Goal: Transaction & Acquisition: Book appointment/travel/reservation

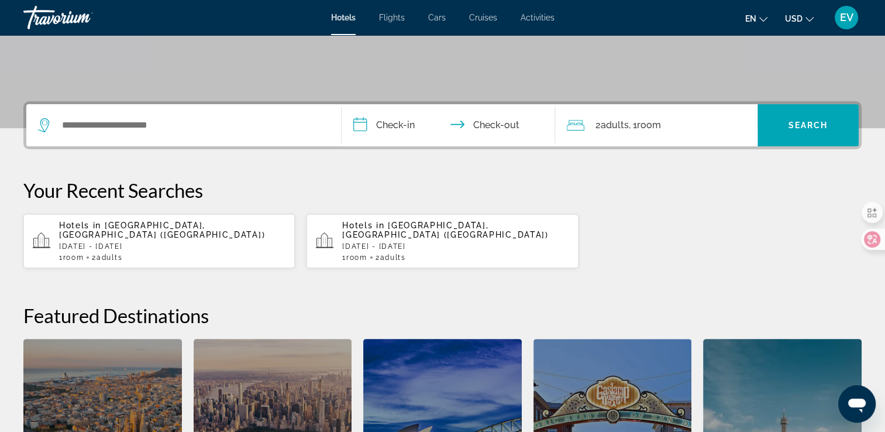
scroll to position [234, 0]
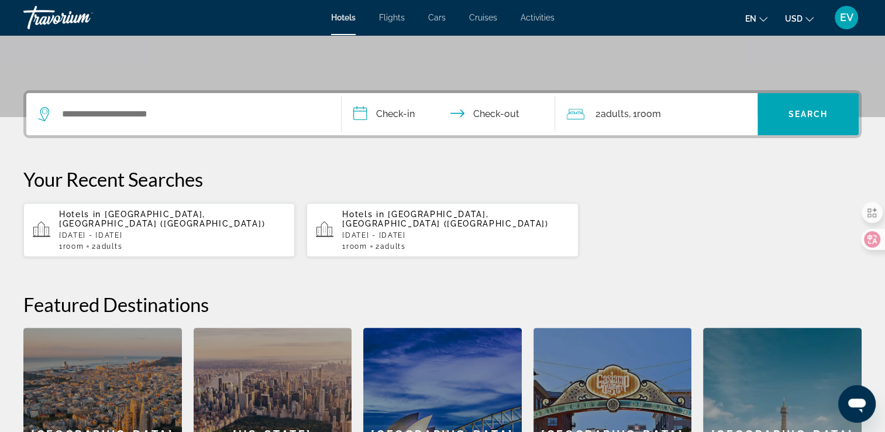
click at [126, 231] on p "[DATE] - [DATE]" at bounding box center [172, 235] width 226 height 8
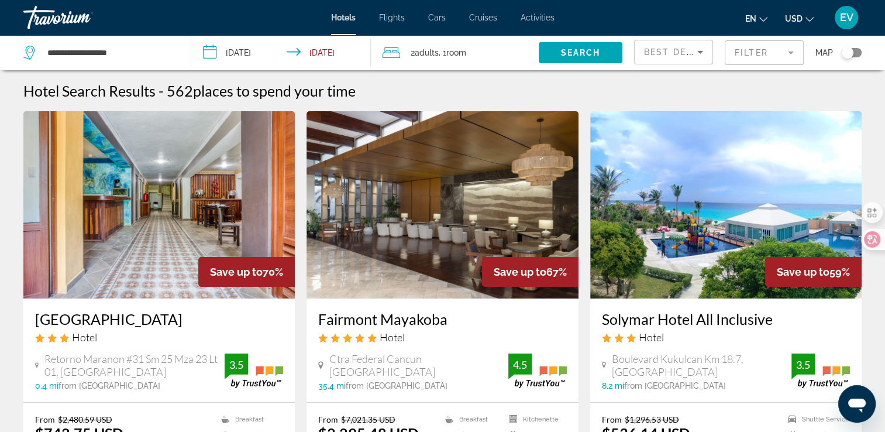
scroll to position [58, 0]
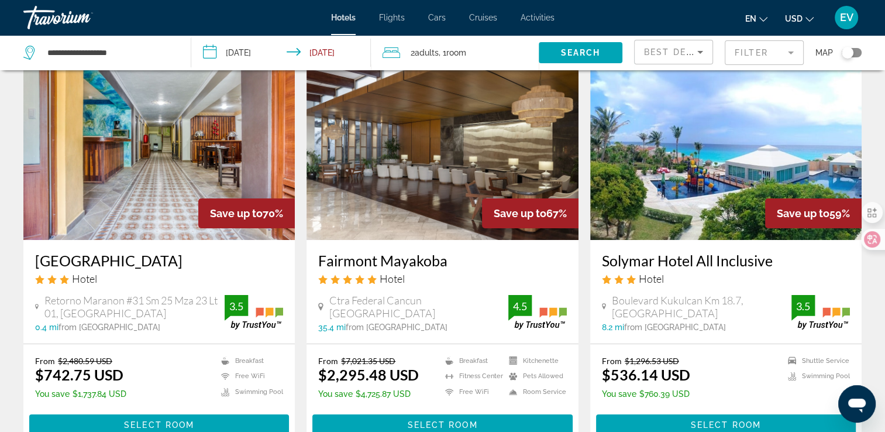
click at [744, 189] on img "Main content" at bounding box center [725, 146] width 271 height 187
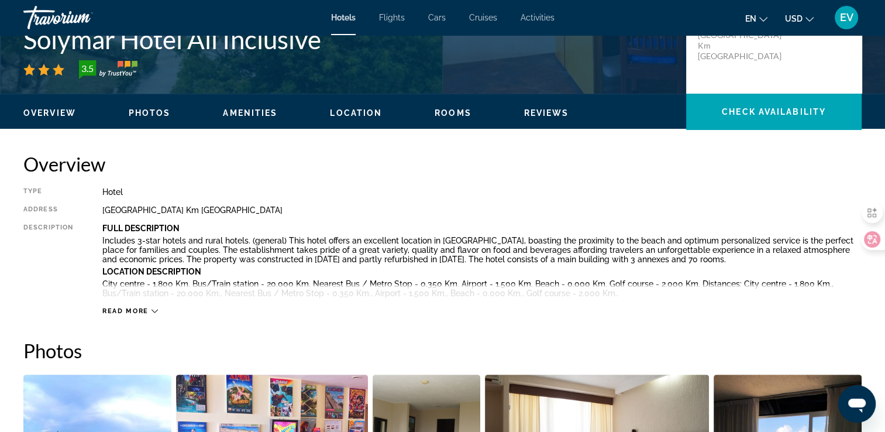
scroll to position [117, 0]
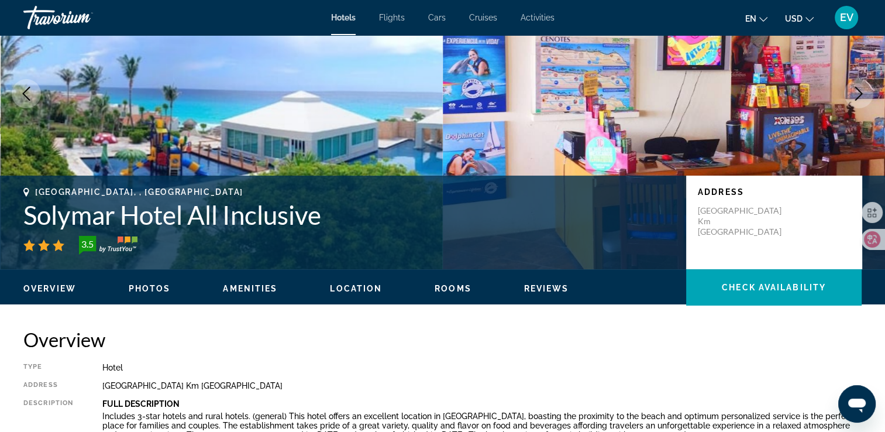
click at [861, 100] on icon "Next image" at bounding box center [858, 94] width 14 height 14
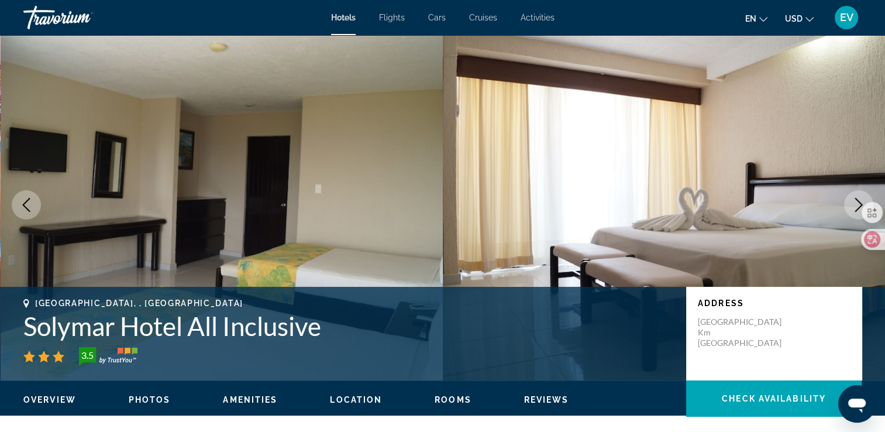
scroll to position [0, 0]
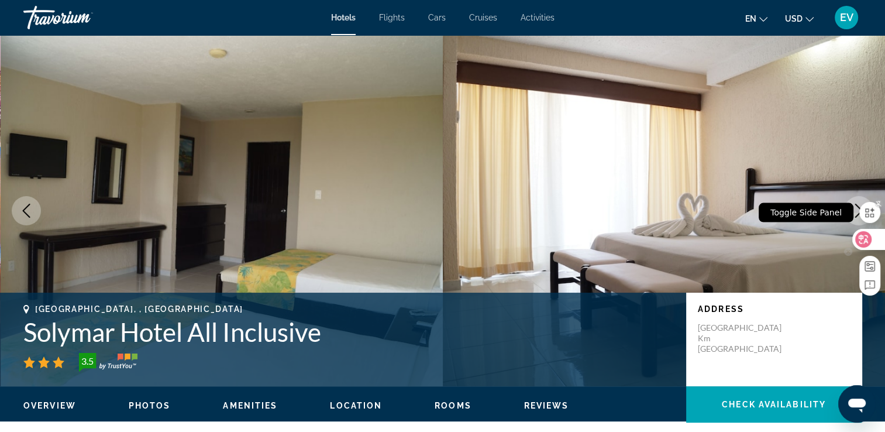
click at [851, 205] on div "Toggle Side Panel" at bounding box center [805, 212] width 95 height 19
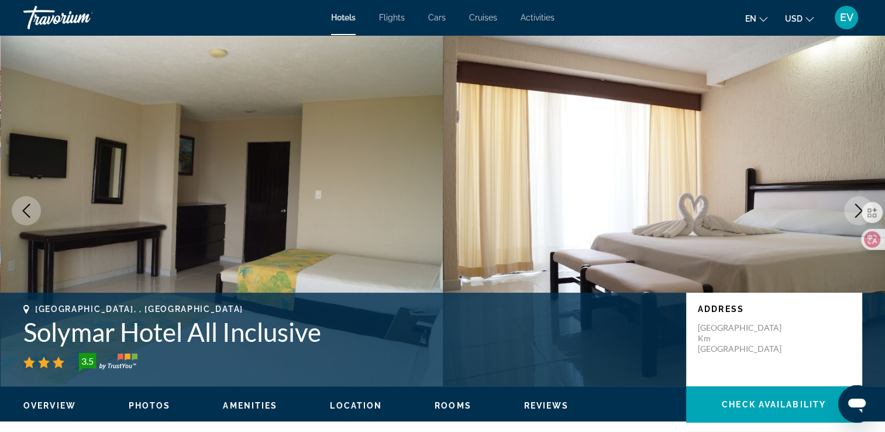
click at [853, 143] on img "Main content" at bounding box center [664, 210] width 443 height 351
click at [860, 212] on icon "Next image" at bounding box center [859, 210] width 8 height 14
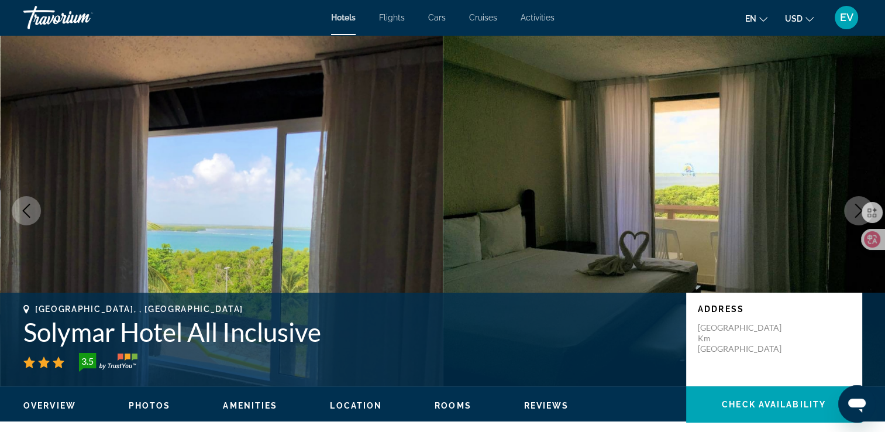
click at [857, 212] on icon "Next image" at bounding box center [858, 210] width 14 height 14
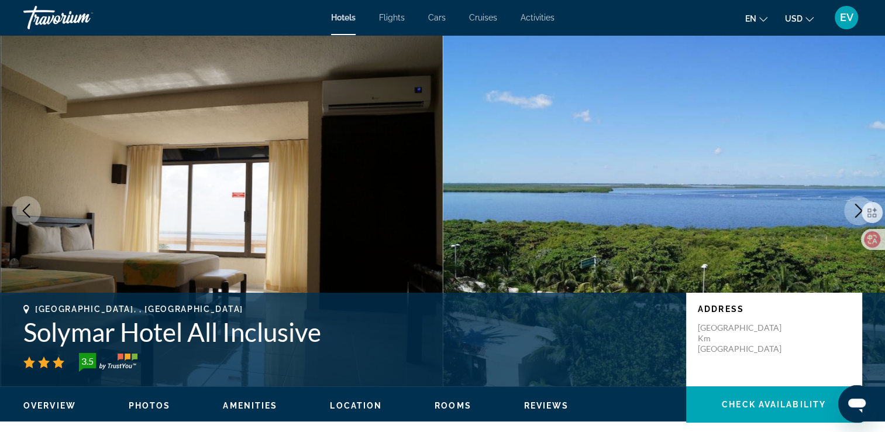
click at [857, 212] on icon "Next image" at bounding box center [858, 210] width 14 height 14
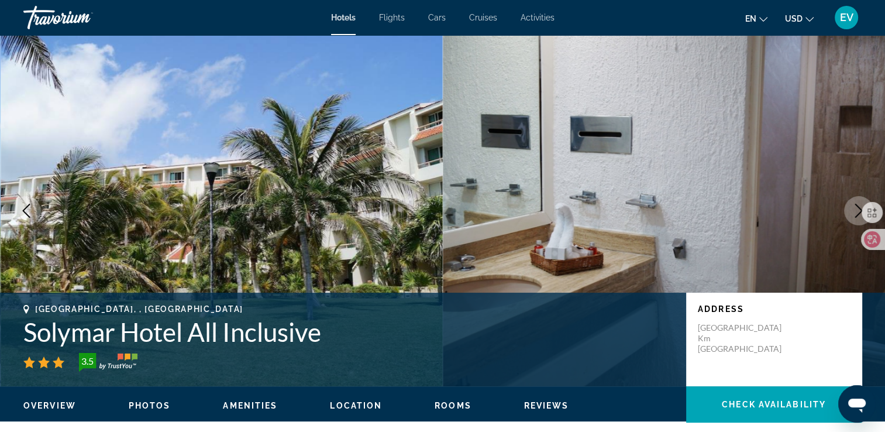
click at [857, 212] on icon "Next image" at bounding box center [858, 210] width 14 height 14
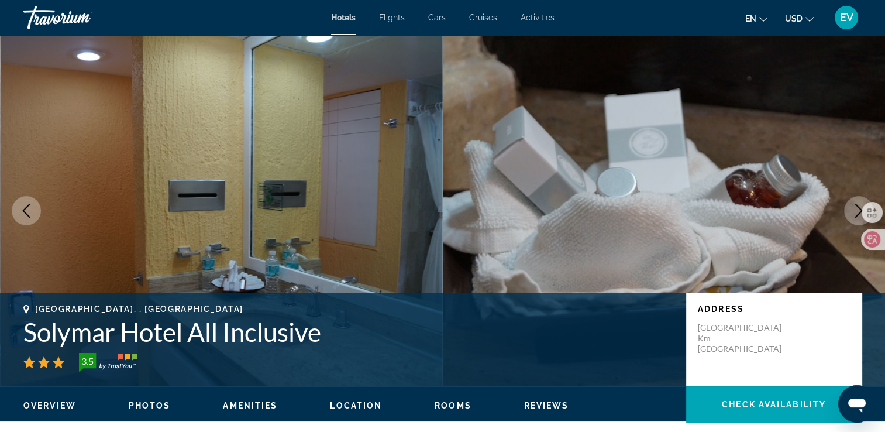
click at [857, 212] on icon "Next image" at bounding box center [858, 210] width 14 height 14
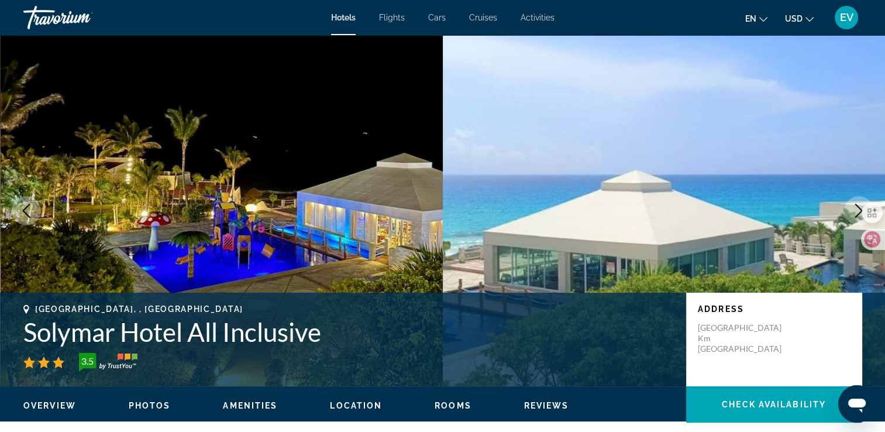
click at [857, 212] on icon "Next image" at bounding box center [858, 210] width 14 height 14
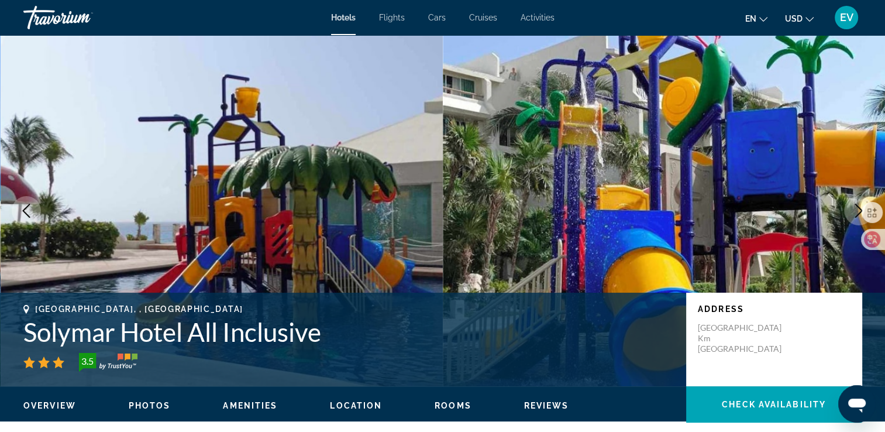
click at [857, 212] on icon "Next image" at bounding box center [858, 210] width 14 height 14
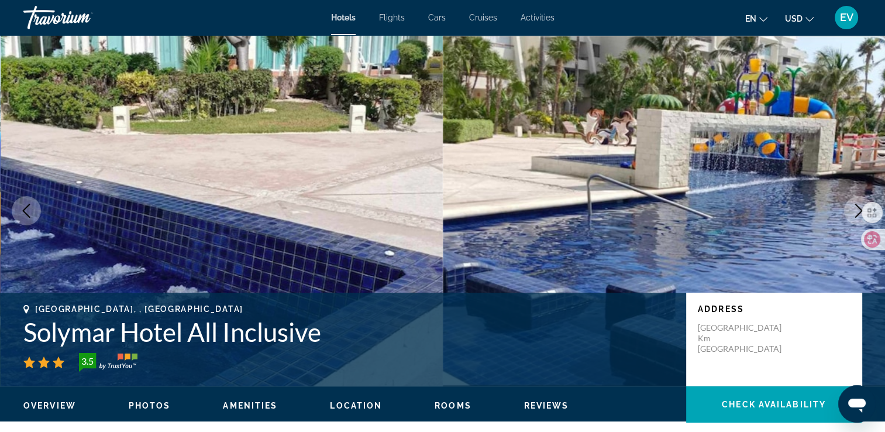
click at [857, 212] on icon "Next image" at bounding box center [858, 210] width 14 height 14
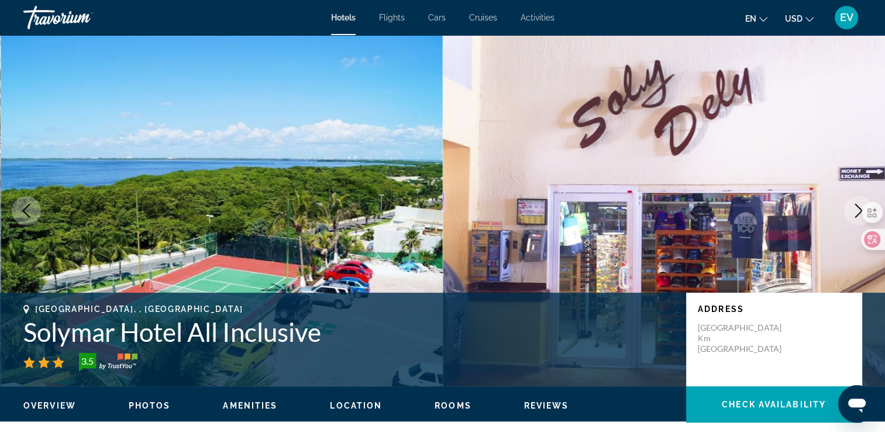
click at [857, 212] on icon "Next image" at bounding box center [858, 210] width 14 height 14
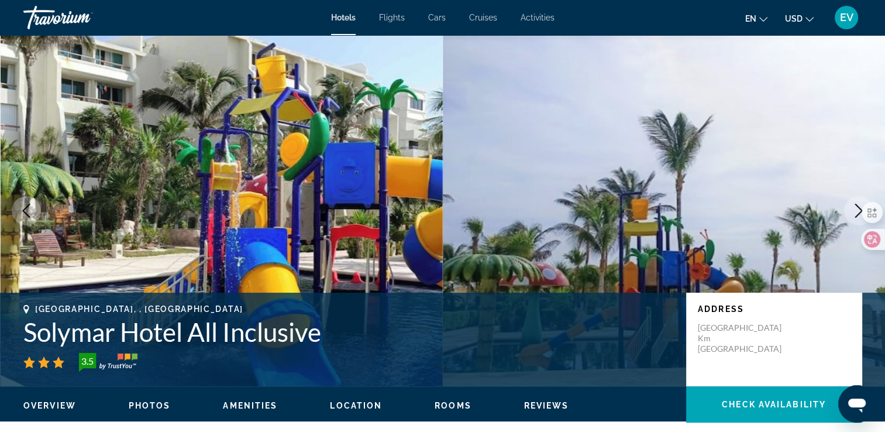
click at [857, 212] on icon "Next image" at bounding box center [858, 210] width 14 height 14
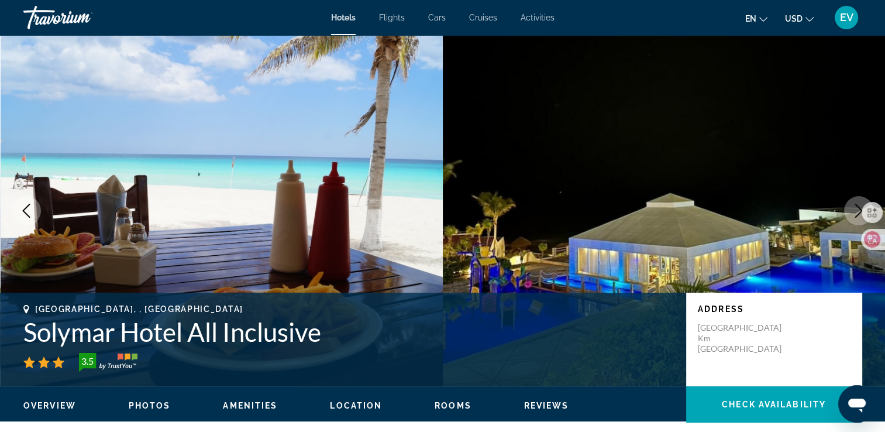
click at [857, 212] on icon "Next image" at bounding box center [858, 210] width 14 height 14
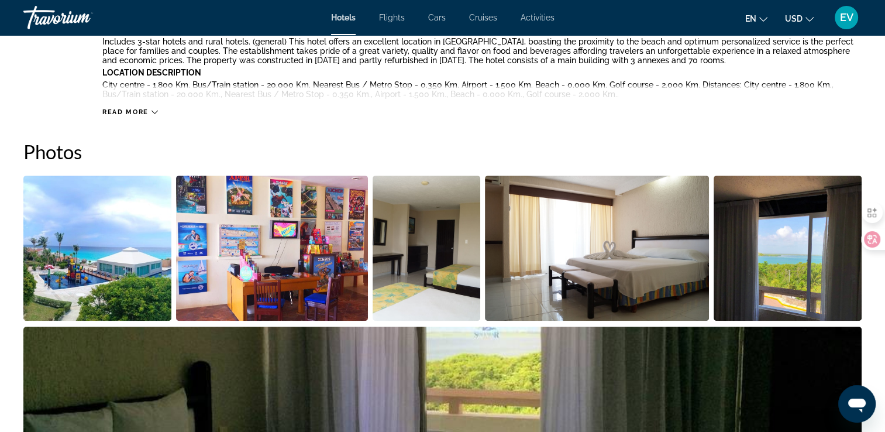
scroll to position [526, 0]
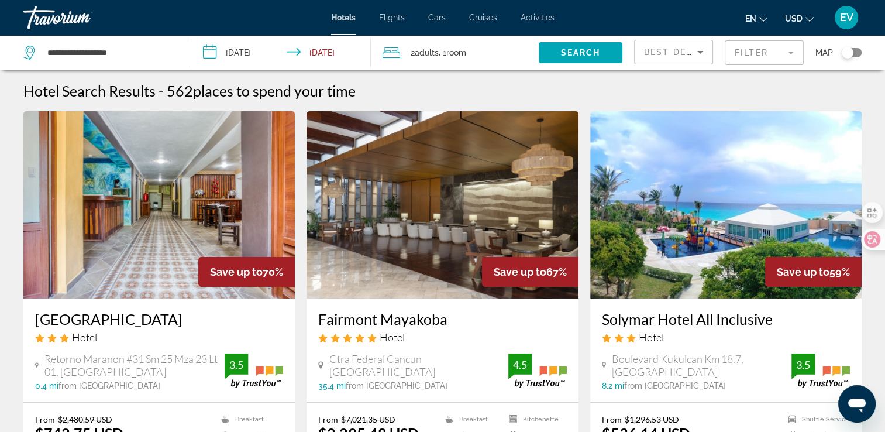
click at [261, 51] on input "**********" at bounding box center [283, 54] width 184 height 39
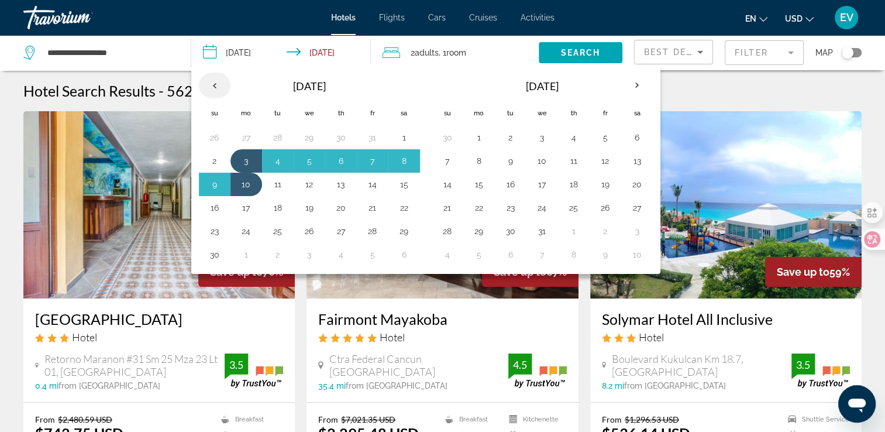
click at [213, 80] on th "Previous month" at bounding box center [215, 86] width 32 height 26
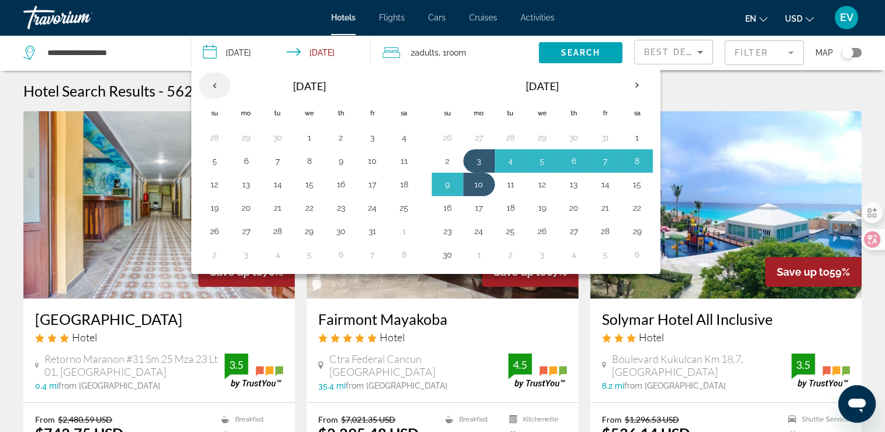
click at [213, 80] on th "Previous month" at bounding box center [215, 86] width 32 height 26
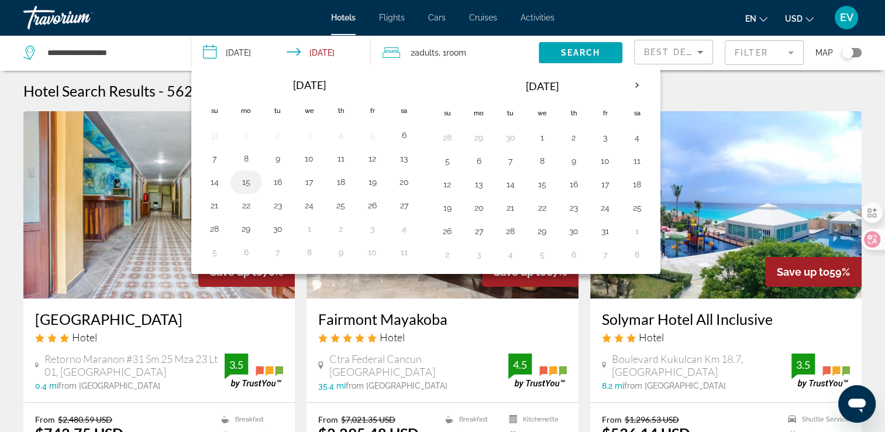
click at [248, 177] on button "15" at bounding box center [246, 182] width 19 height 16
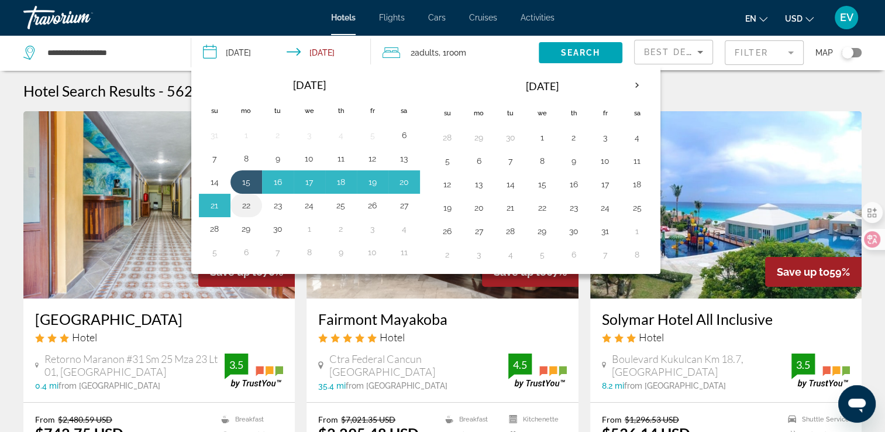
click at [243, 204] on button "22" at bounding box center [246, 205] width 19 height 16
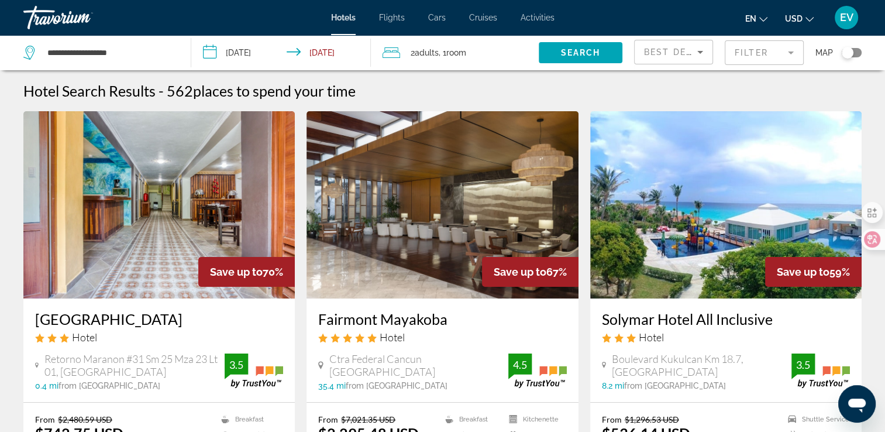
click at [316, 56] on input "**********" at bounding box center [283, 54] width 184 height 39
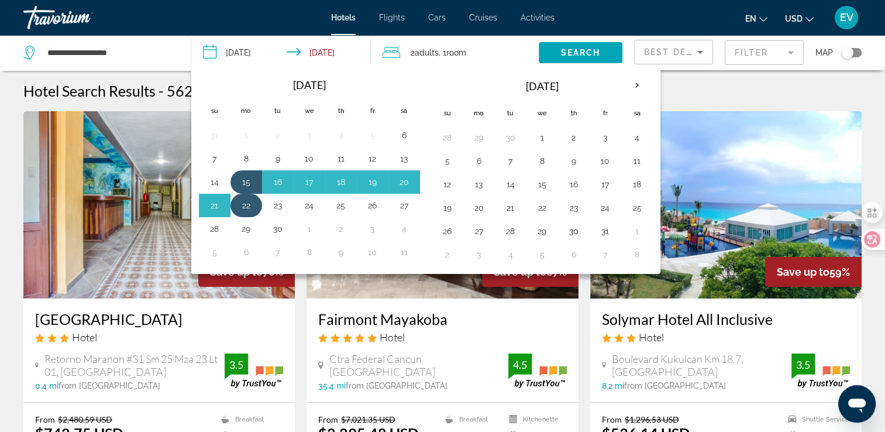
click at [251, 199] on button "22" at bounding box center [246, 205] width 19 height 16
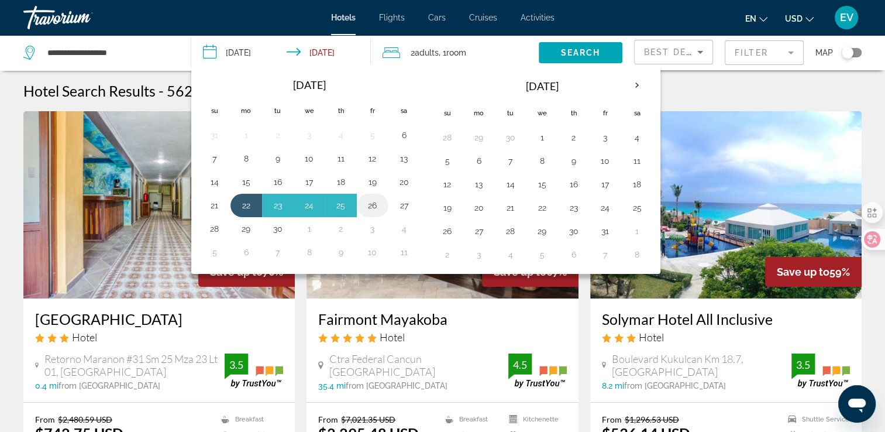
click at [367, 202] on button "26" at bounding box center [372, 205] width 19 height 16
type input "**********"
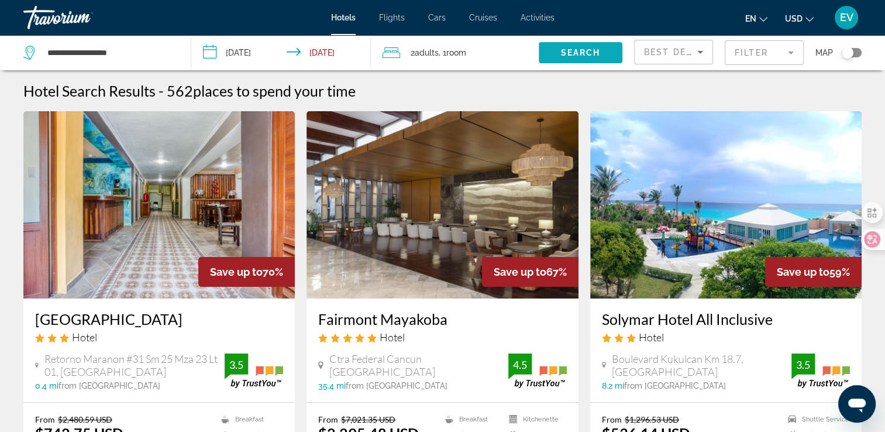
click at [589, 46] on span "Search widget" at bounding box center [581, 53] width 84 height 28
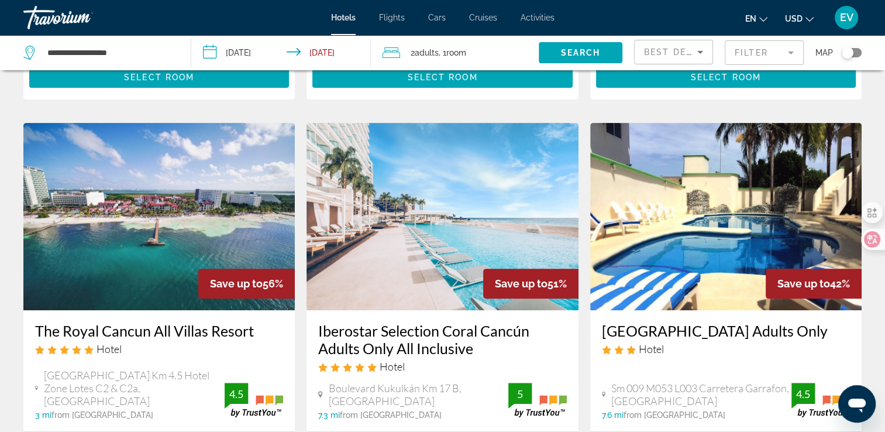
scroll to position [292, 0]
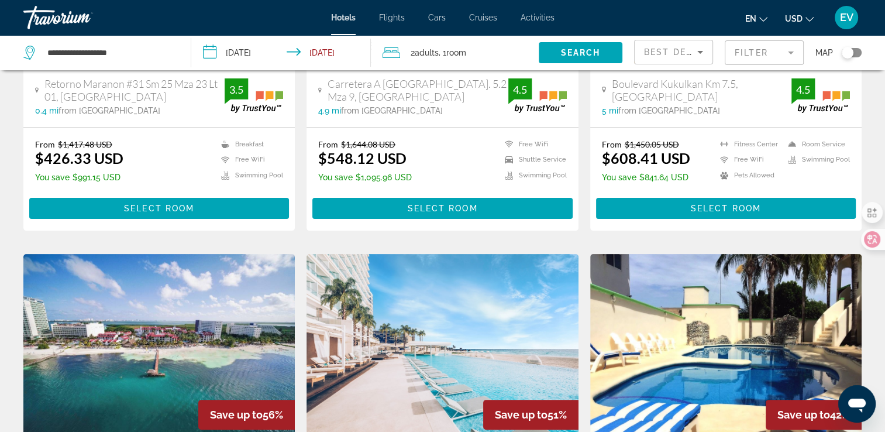
drag, startPoint x: 740, startPoint y: 53, endPoint x: 584, endPoint y: 223, distance: 231.4
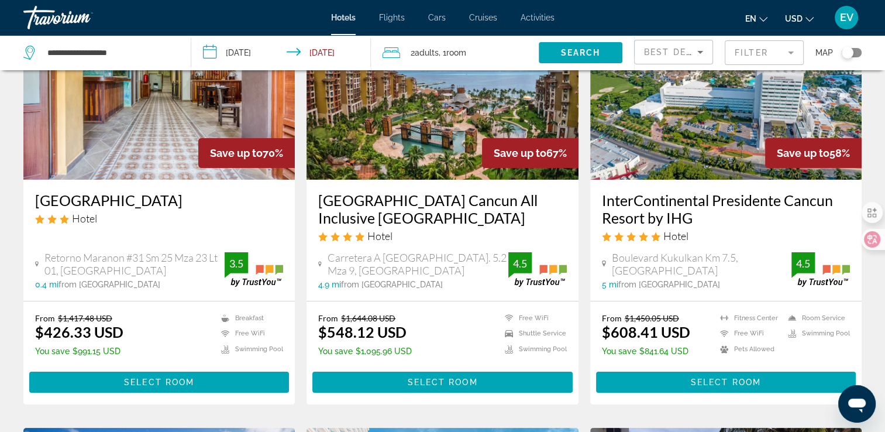
scroll to position [117, 0]
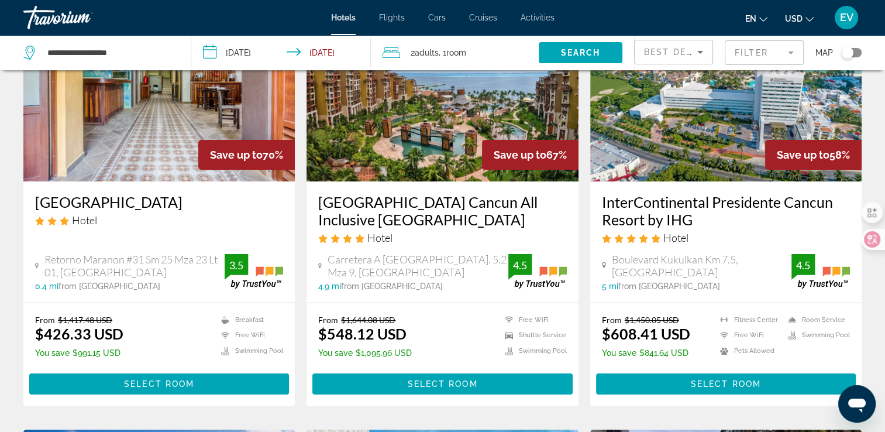
click at [753, 51] on mat-form-field "Filter" at bounding box center [764, 52] width 79 height 25
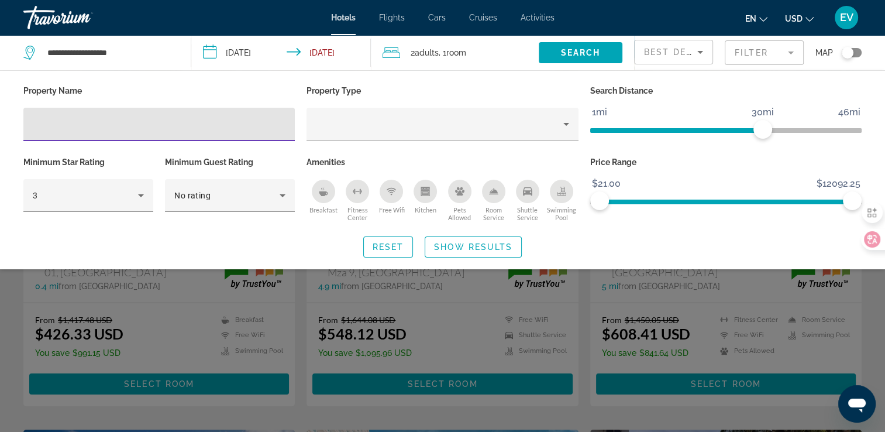
click at [467, 316] on div "Search widget" at bounding box center [442, 303] width 885 height 256
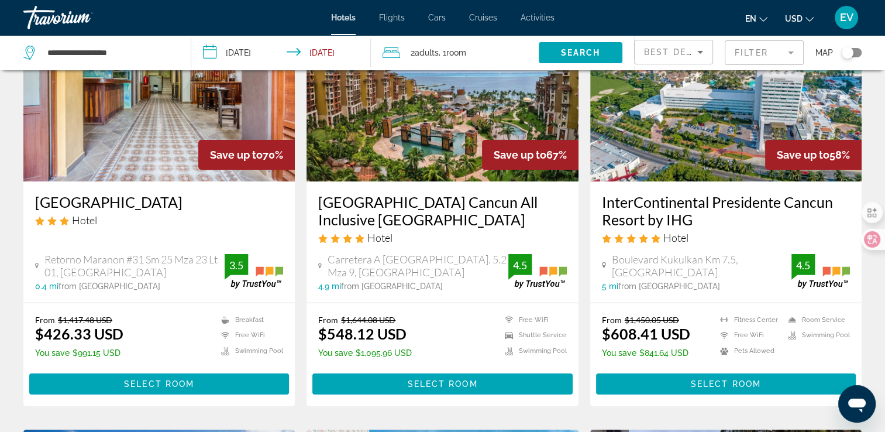
click at [769, 55] on mat-form-field "Filter" at bounding box center [764, 52] width 79 height 25
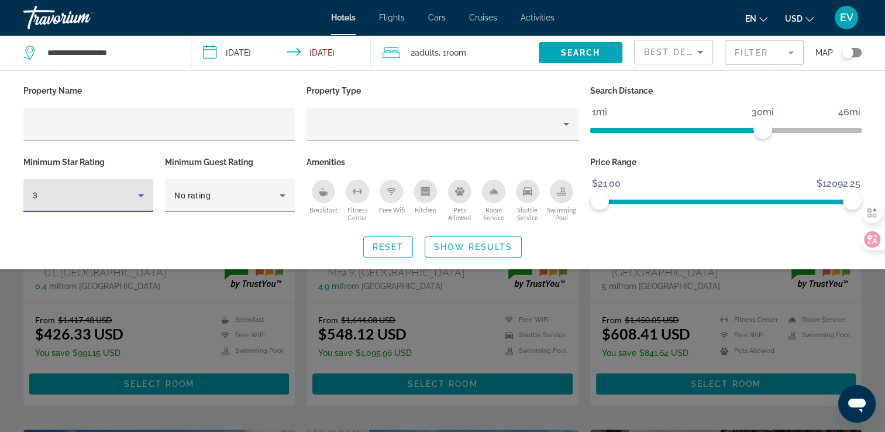
click at [102, 195] on div "3" at bounding box center [85, 195] width 105 height 14
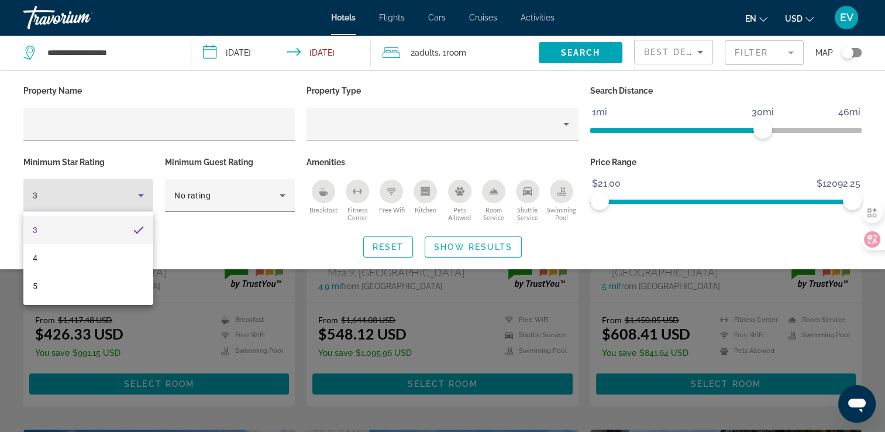
click at [175, 127] on div at bounding box center [442, 216] width 885 height 432
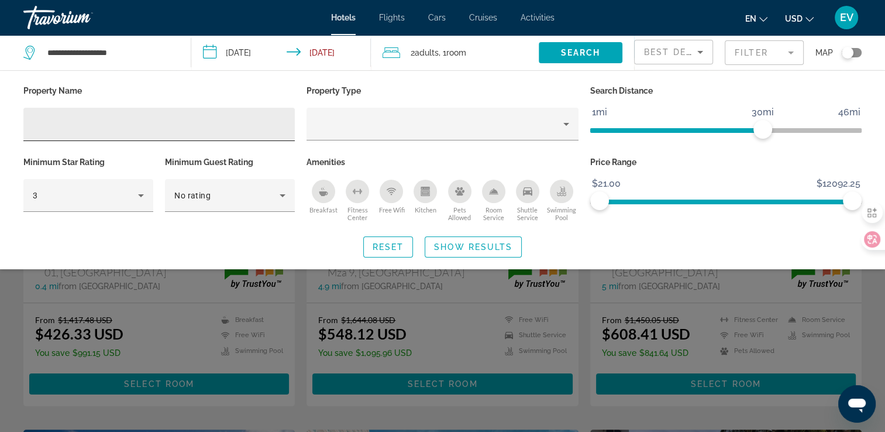
click at [178, 131] on div "Hotel Filters" at bounding box center [159, 124] width 253 height 33
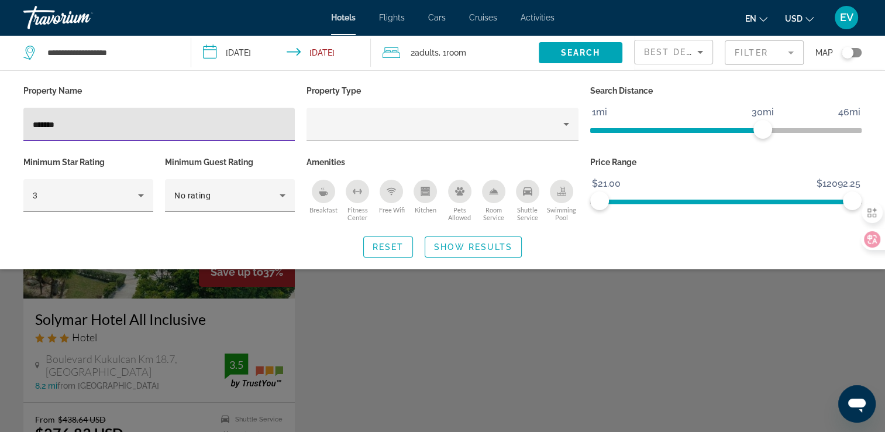
type input "*******"
click at [367, 395] on div "Search widget" at bounding box center [442, 303] width 885 height 256
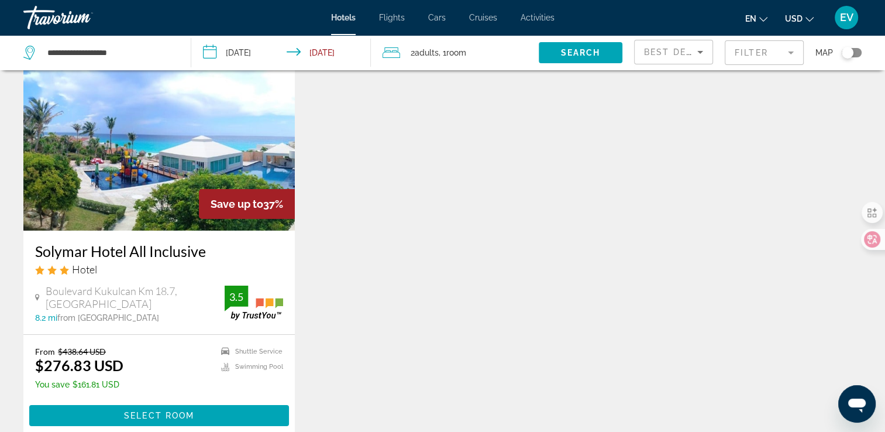
scroll to position [117, 0]
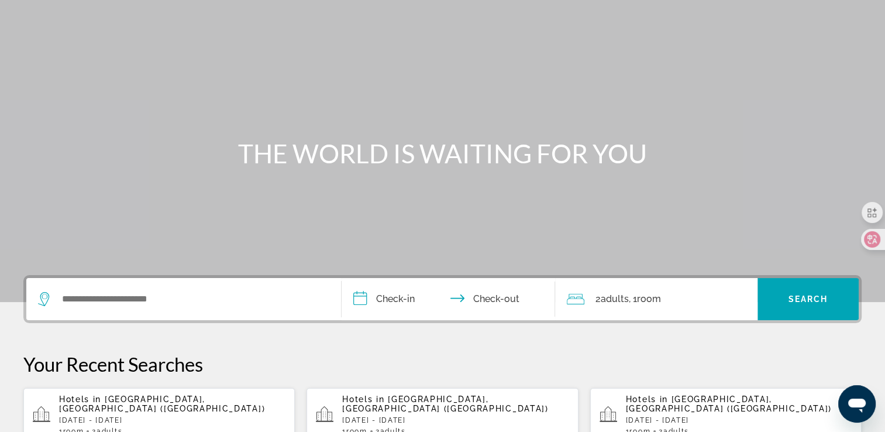
scroll to position [117, 0]
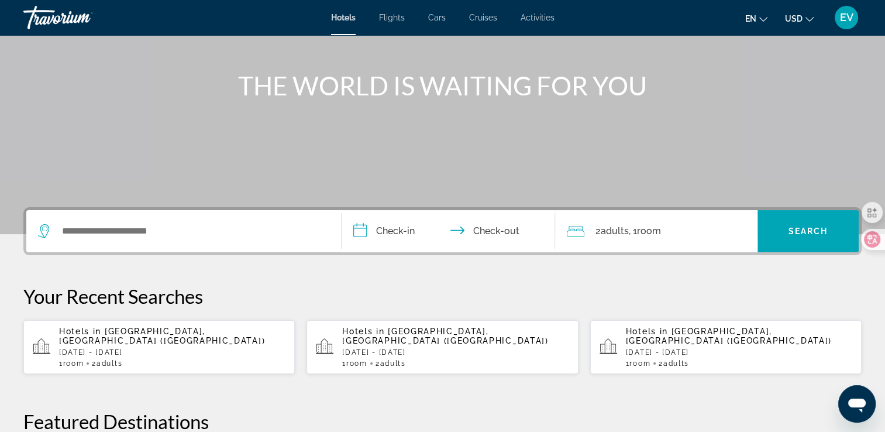
click at [170, 359] on div "1 Room rooms 2 Adult Adults" at bounding box center [172, 363] width 226 height 8
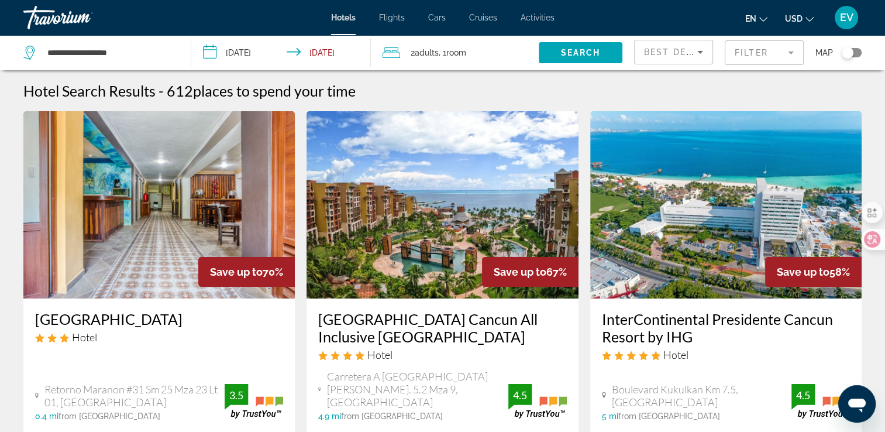
click at [754, 41] on mat-form-field "Filter" at bounding box center [764, 52] width 79 height 25
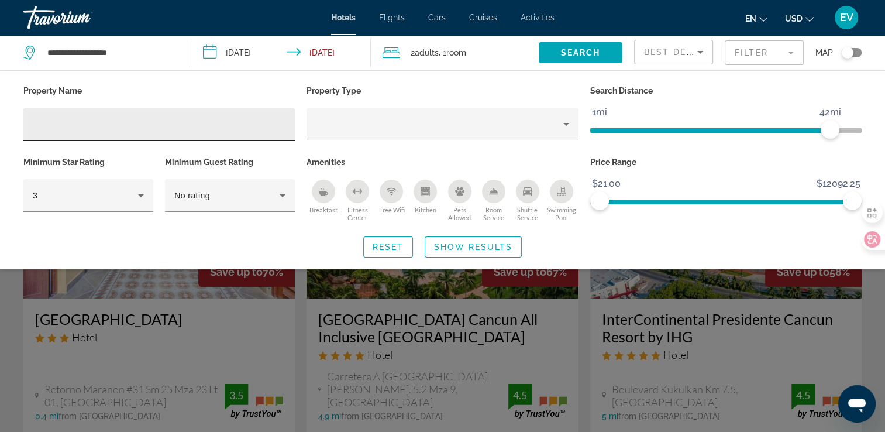
click at [211, 108] on div "Hotel Filters" at bounding box center [159, 124] width 253 height 33
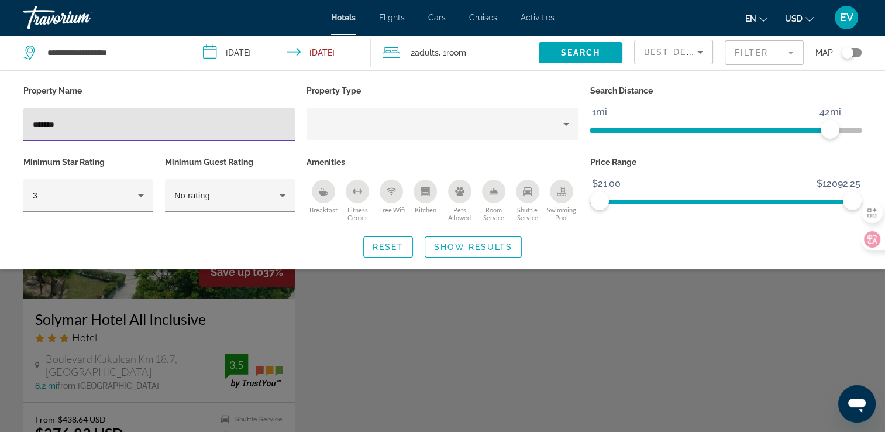
type input "*******"
click at [400, 317] on div "Search widget" at bounding box center [442, 303] width 885 height 256
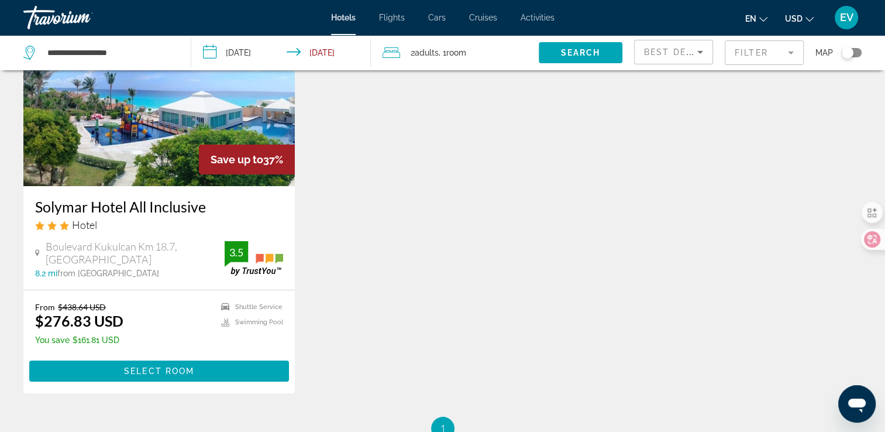
scroll to position [117, 0]
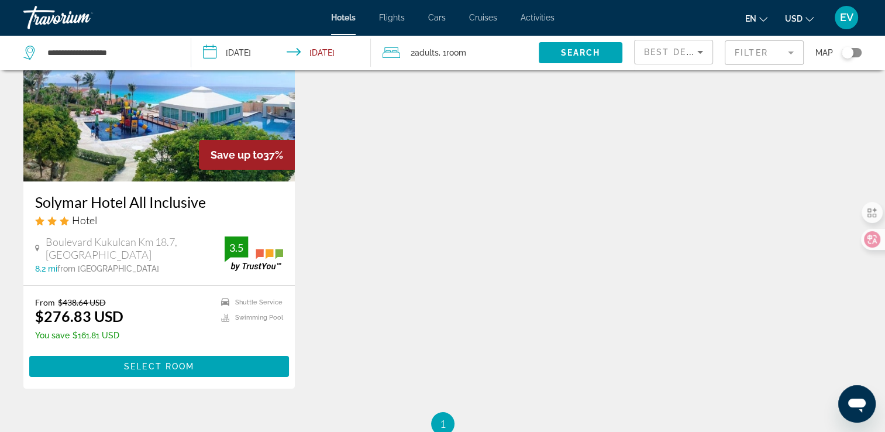
click at [339, 57] on input "**********" at bounding box center [283, 54] width 184 height 39
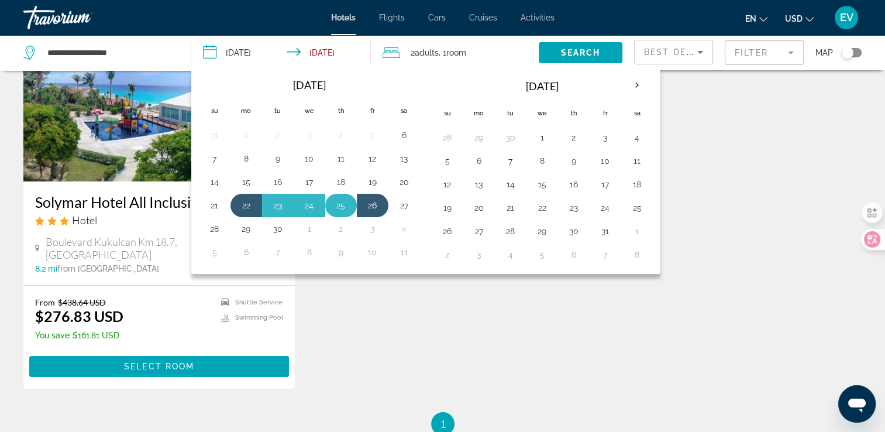
click at [344, 203] on button "25" at bounding box center [341, 205] width 19 height 16
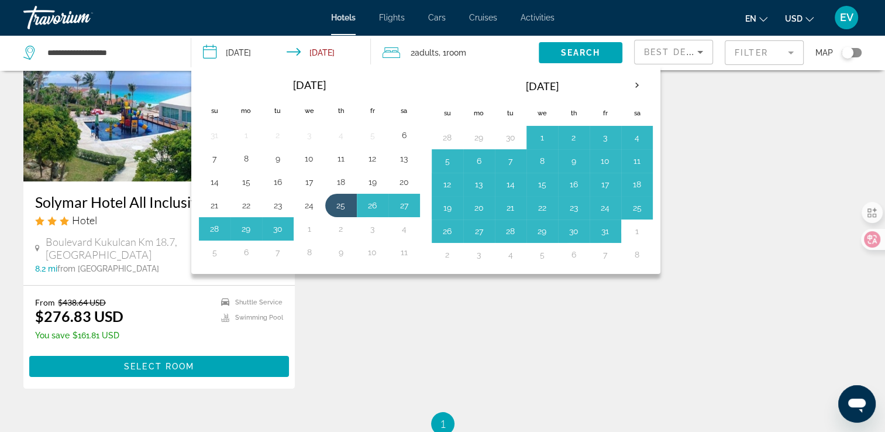
click at [485, 331] on div "Save up to 37% Solymar Hotel All Inclusive Hotel [GEOGRAPHIC_DATA] Km 18.7, [GE…" at bounding box center [443, 203] width 850 height 418
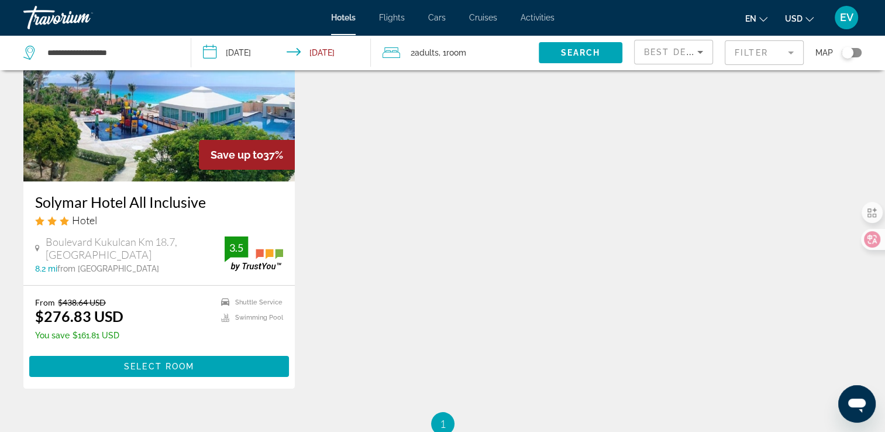
click at [247, 54] on input "**********" at bounding box center [283, 54] width 184 height 39
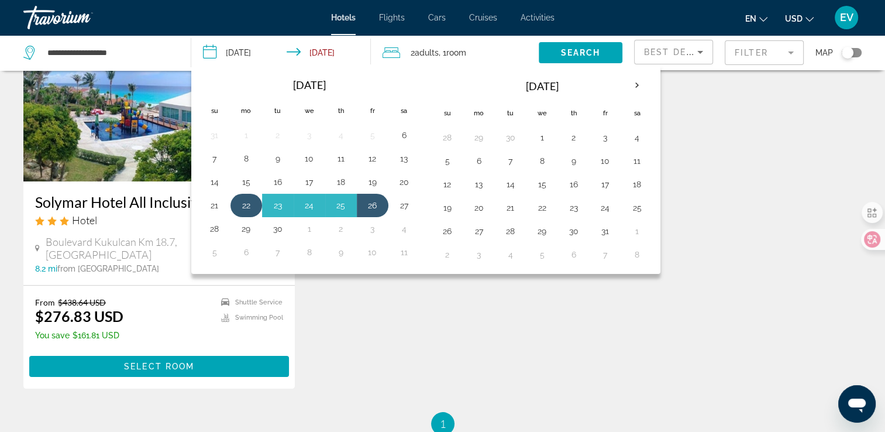
click at [244, 200] on button "22" at bounding box center [246, 205] width 19 height 16
click at [341, 201] on button "25" at bounding box center [341, 205] width 19 height 16
type input "**********"
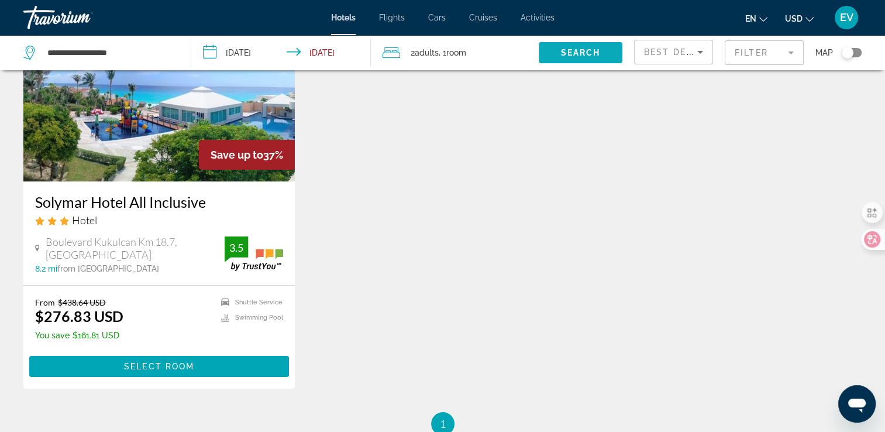
click at [577, 51] on span "Search" at bounding box center [580, 52] width 40 height 9
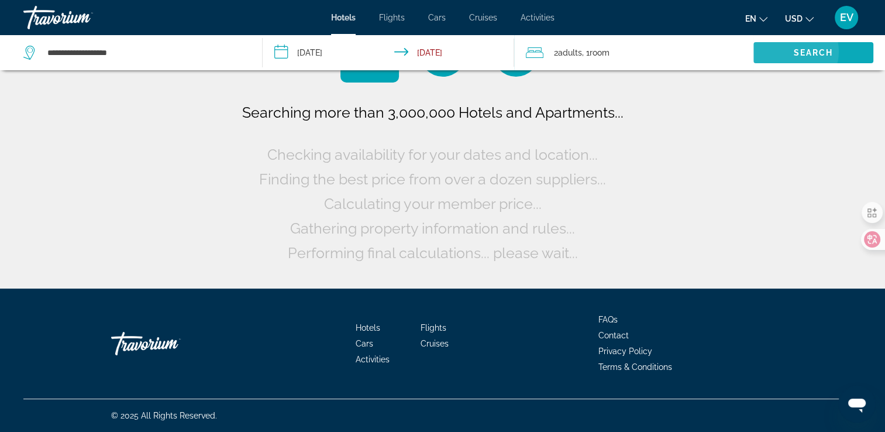
scroll to position [0, 0]
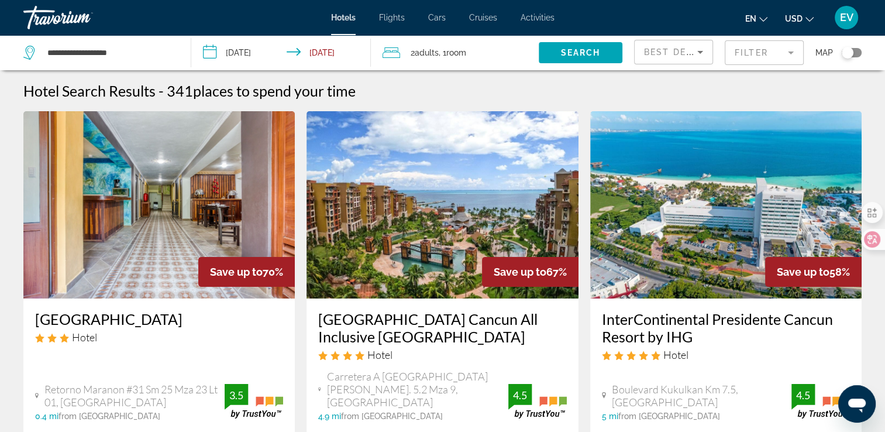
click at [753, 47] on mat-form-field "Filter" at bounding box center [764, 52] width 79 height 25
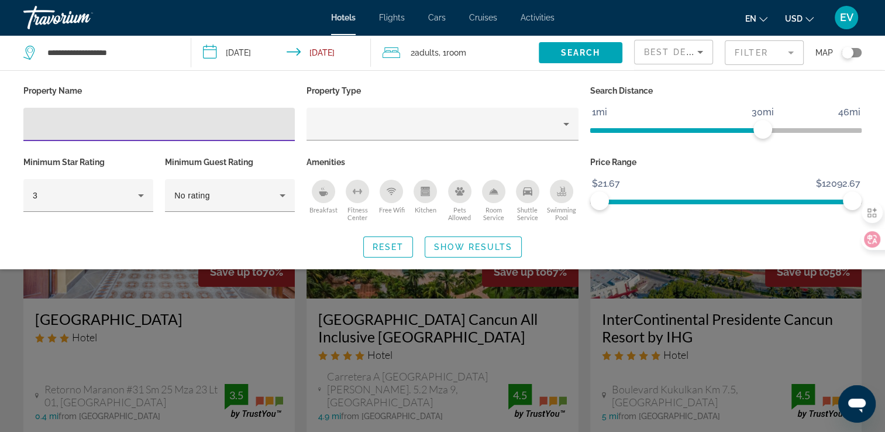
click at [207, 121] on input "Hotel Filters" at bounding box center [159, 125] width 253 height 14
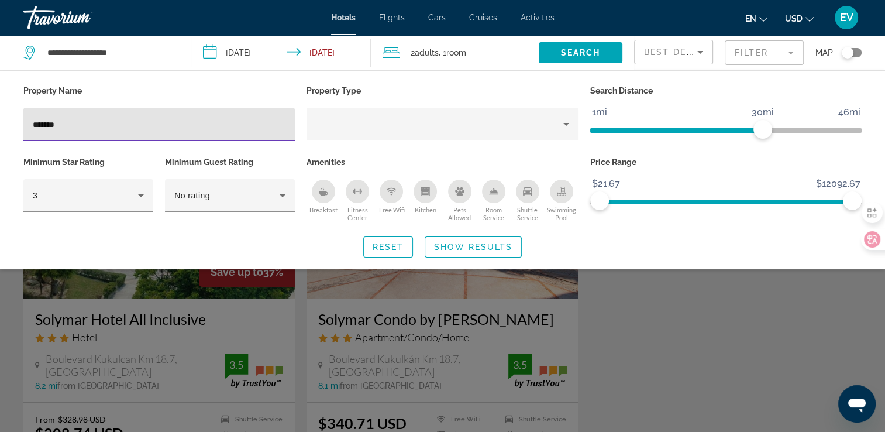
type input "*******"
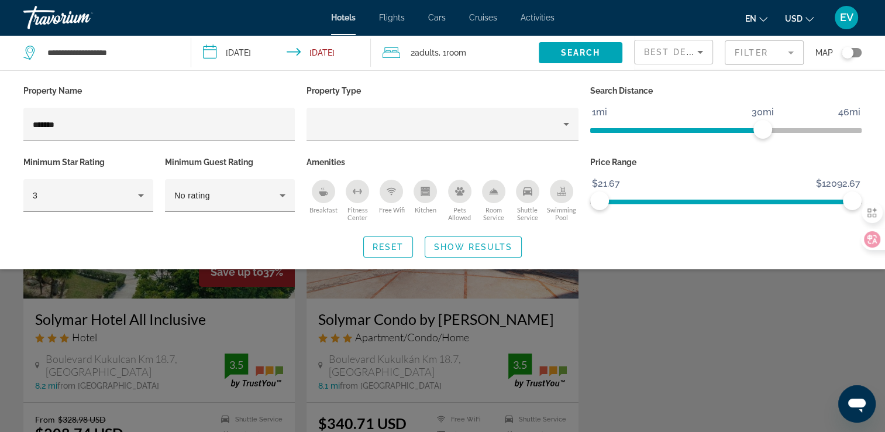
click at [602, 333] on div "Search widget" at bounding box center [442, 303] width 885 height 256
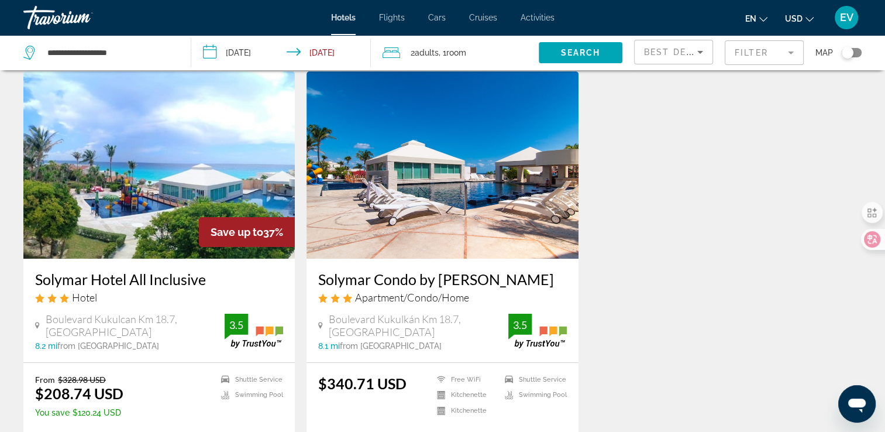
scroll to position [117, 0]
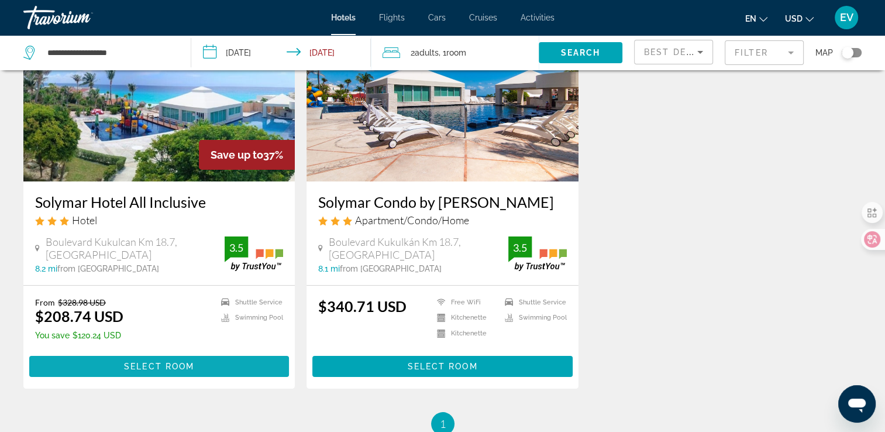
click at [137, 368] on span "Select Room" at bounding box center [159, 365] width 70 height 9
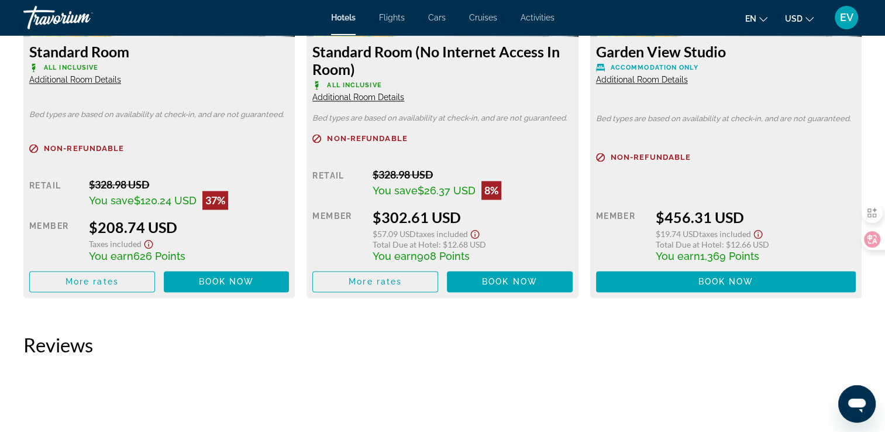
scroll to position [1637, 0]
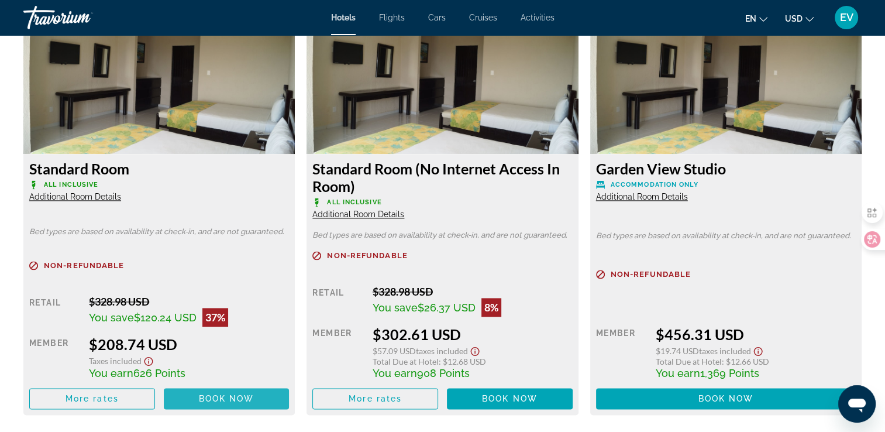
click at [212, 396] on span "Book now" at bounding box center [227, 398] width 56 height 9
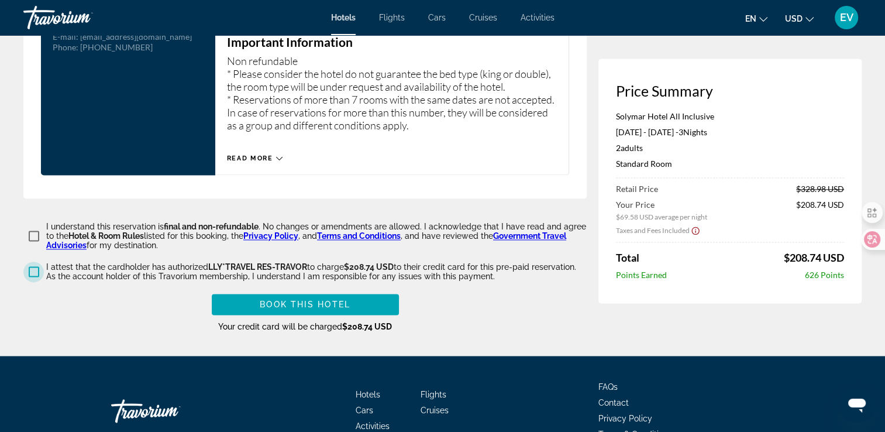
scroll to position [1432, 0]
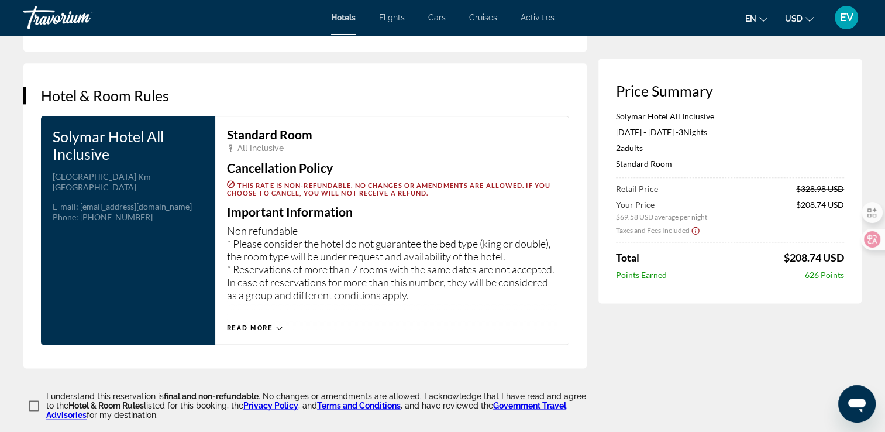
click at [261, 326] on span "Read more" at bounding box center [250, 328] width 46 height 8
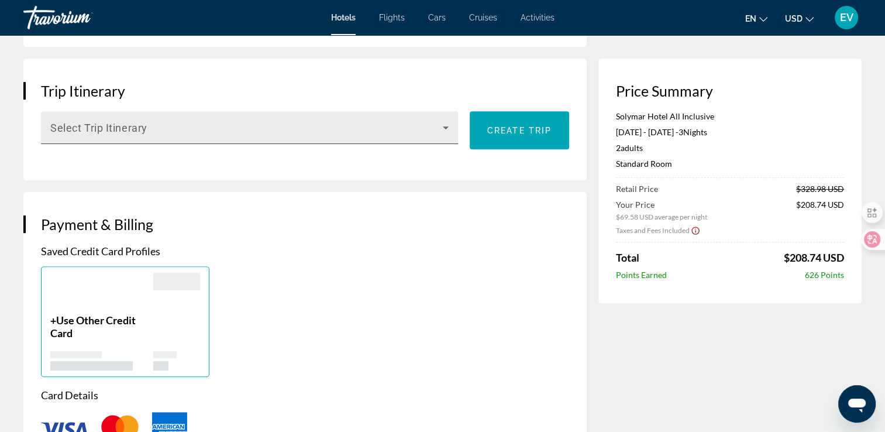
scroll to position [672, 0]
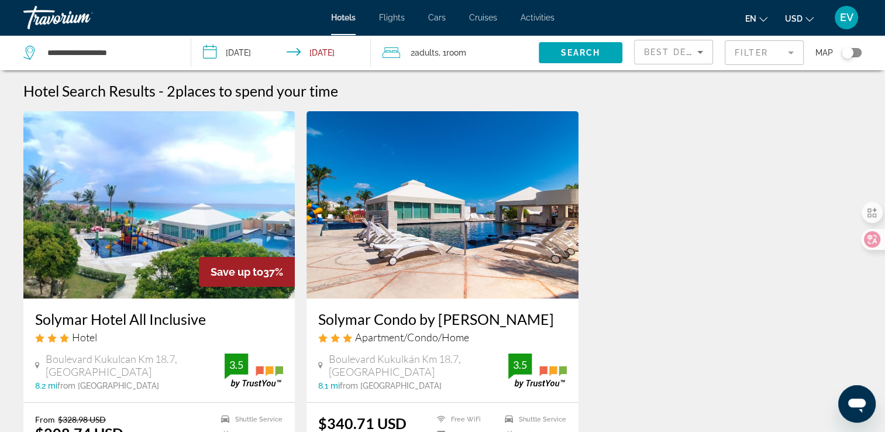
click at [746, 53] on mat-form-field "Filter" at bounding box center [764, 52] width 79 height 25
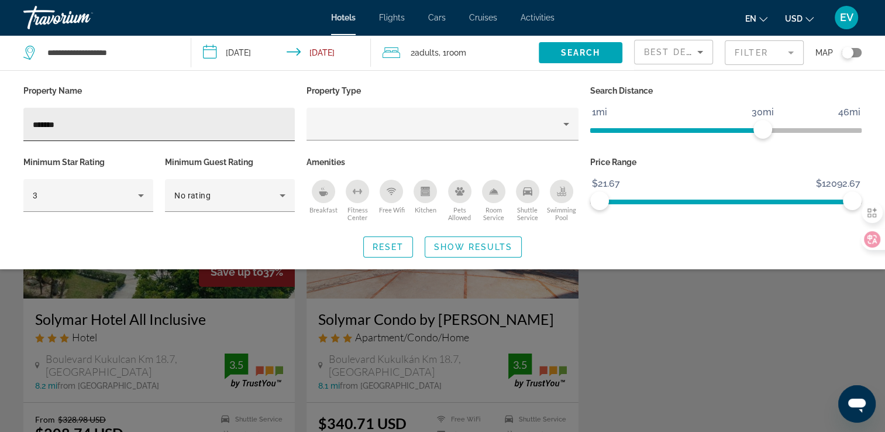
click at [151, 113] on div "*******" at bounding box center [159, 124] width 253 height 33
type input "*"
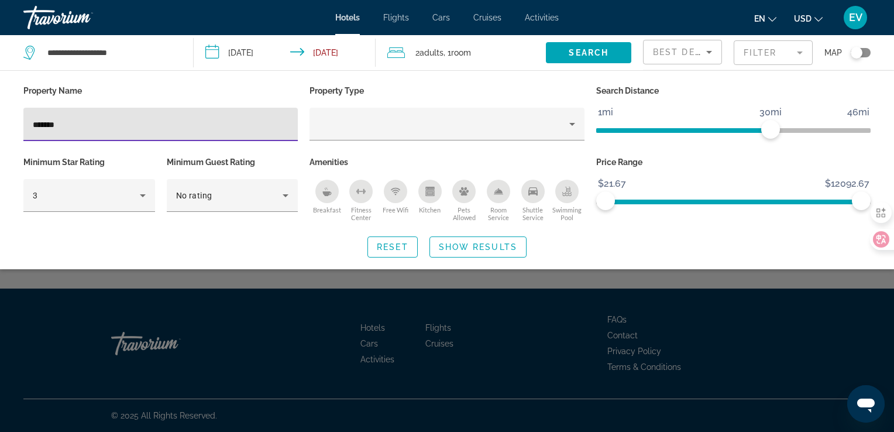
type input "*******"
click at [206, 284] on div "Search widget" at bounding box center [447, 303] width 894 height 256
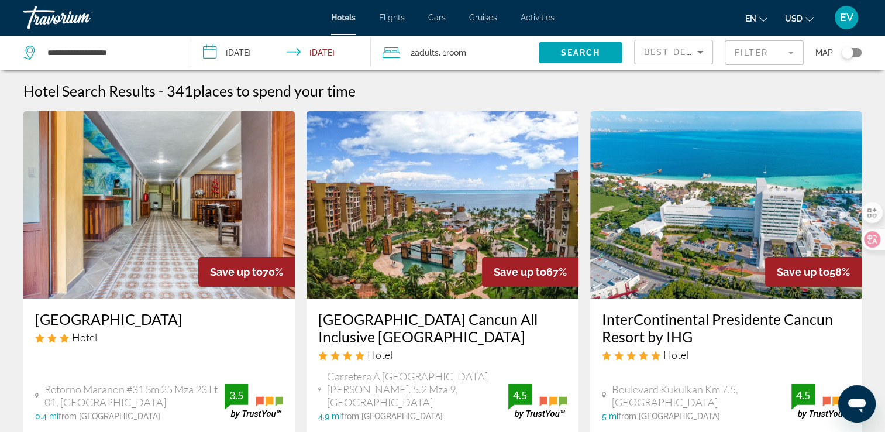
click at [760, 53] on mat-form-field "Filter" at bounding box center [764, 52] width 79 height 25
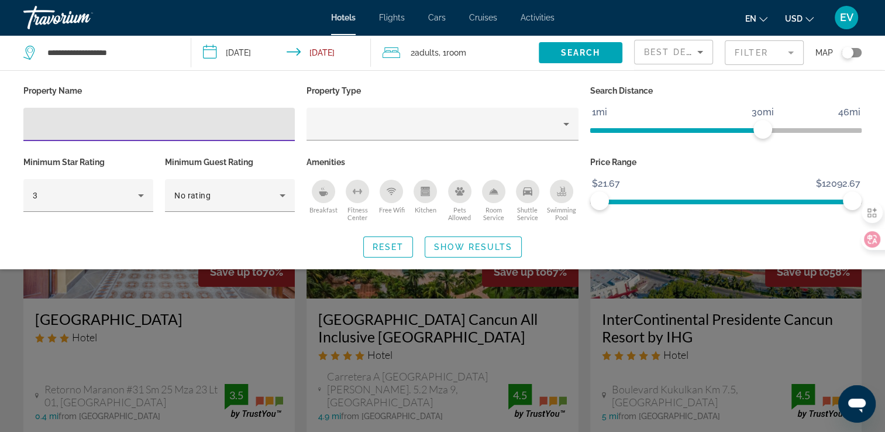
click at [199, 122] on input "Hotel Filters" at bounding box center [159, 125] width 253 height 14
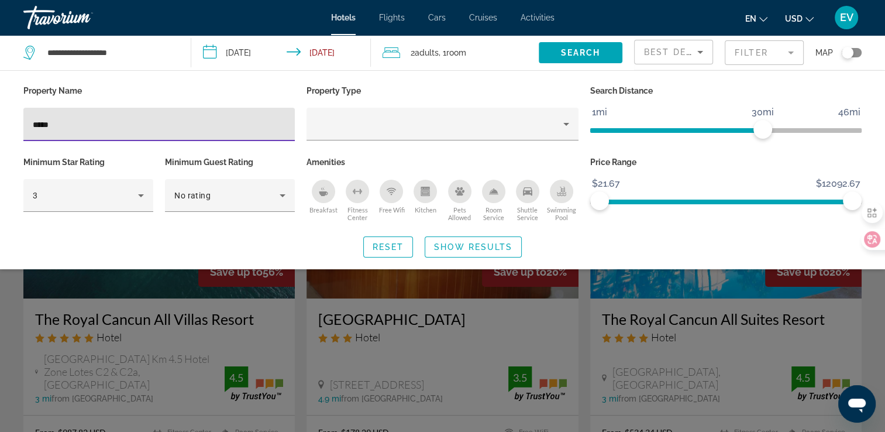
type input "*****"
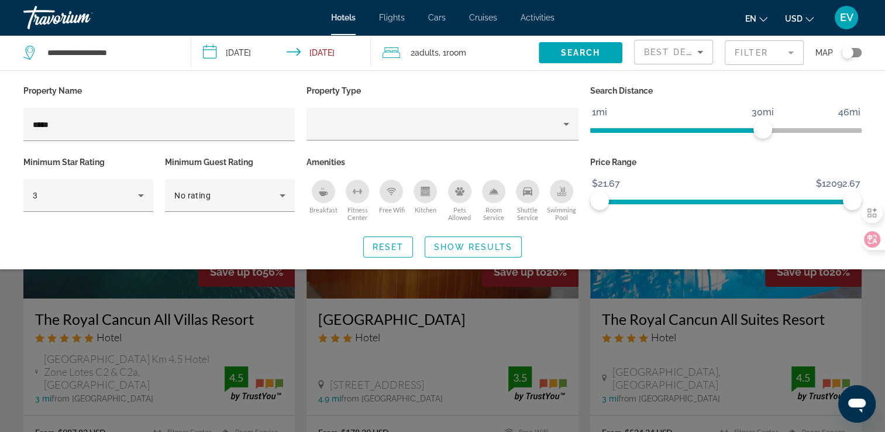
click at [273, 333] on div "Search widget" at bounding box center [442, 303] width 885 height 256
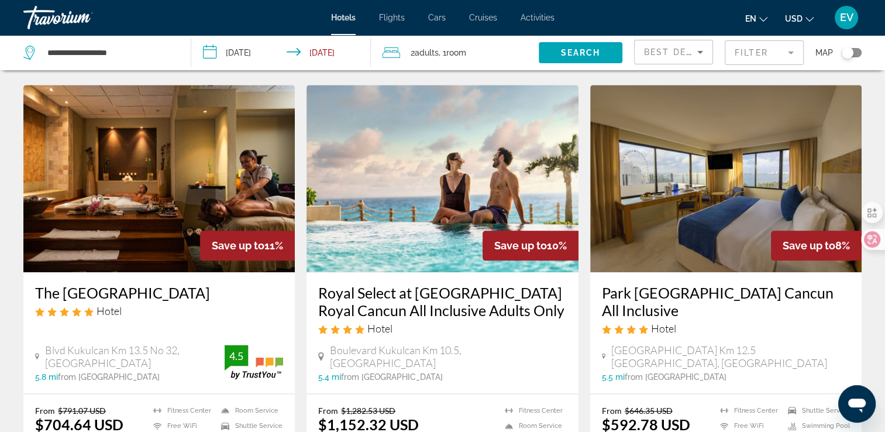
scroll to position [1403, 0]
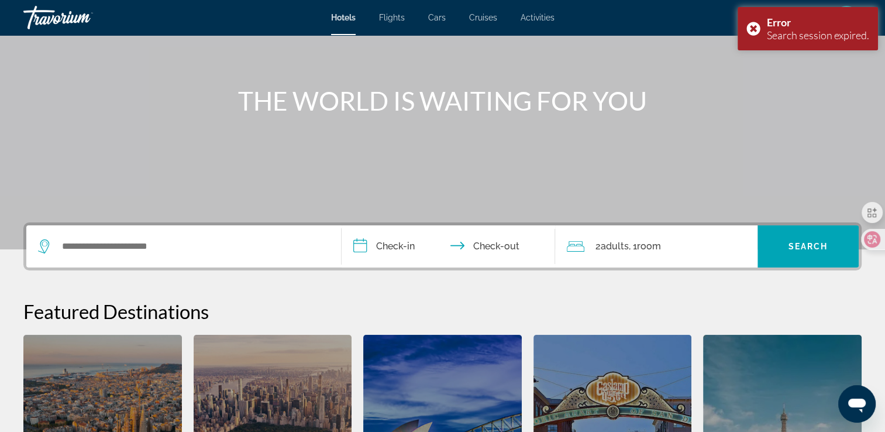
scroll to position [292, 0]
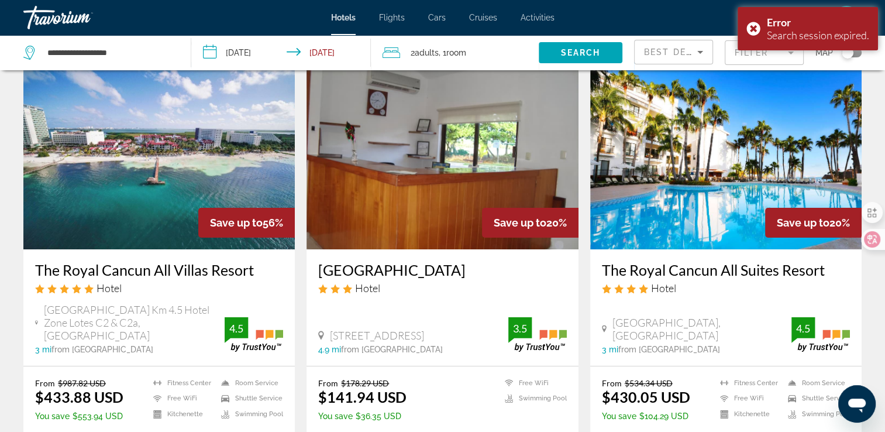
scroll to position [117, 0]
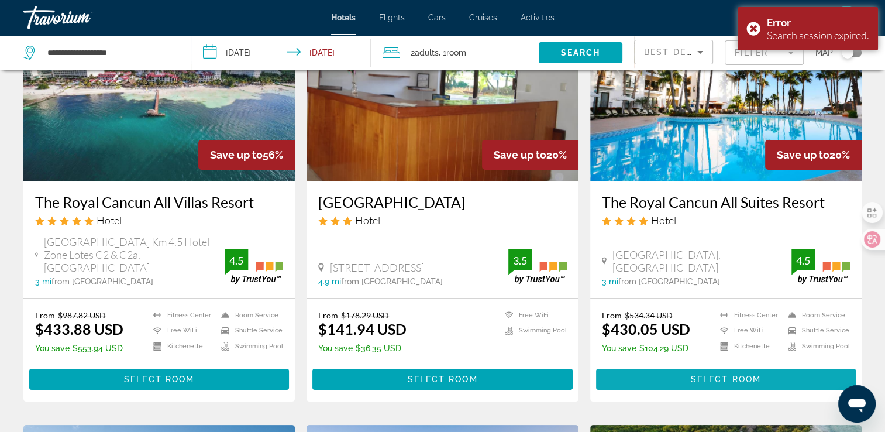
click at [704, 374] on span "Select Room" at bounding box center [726, 378] width 70 height 9
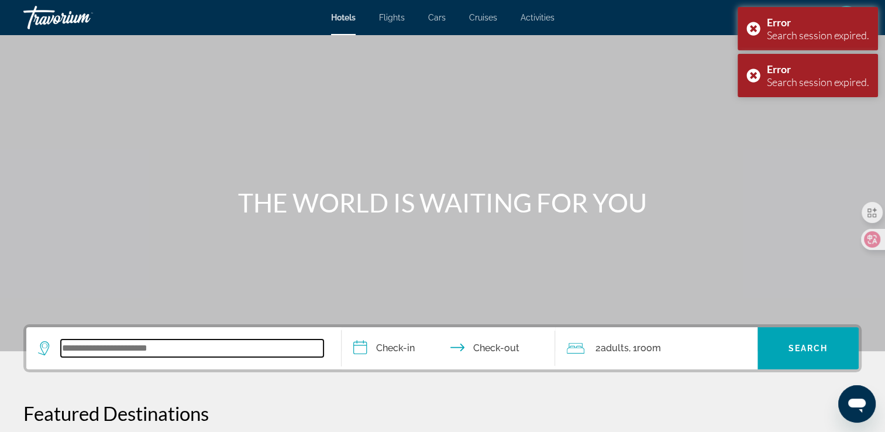
click at [250, 342] on input "Search widget" at bounding box center [192, 348] width 263 height 18
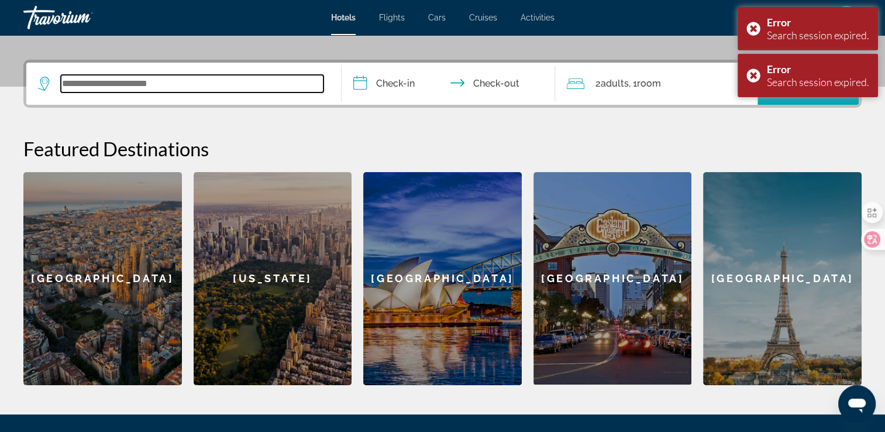
scroll to position [285, 0]
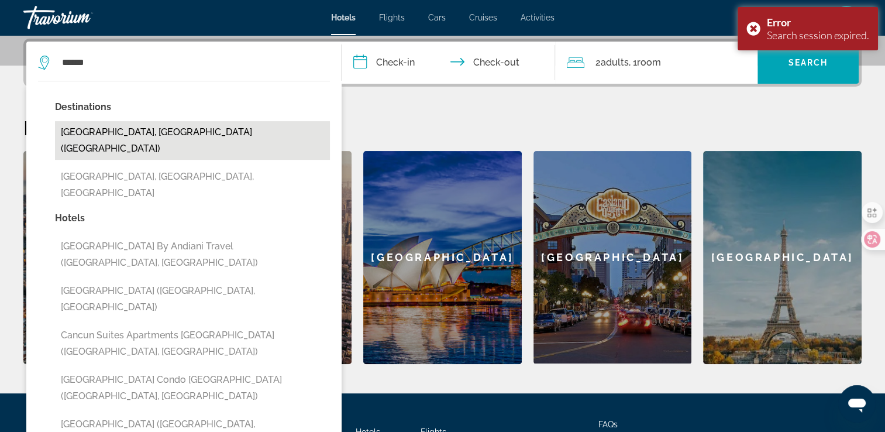
click at [183, 133] on button "[GEOGRAPHIC_DATA], [GEOGRAPHIC_DATA] ([GEOGRAPHIC_DATA])" at bounding box center [192, 140] width 275 height 39
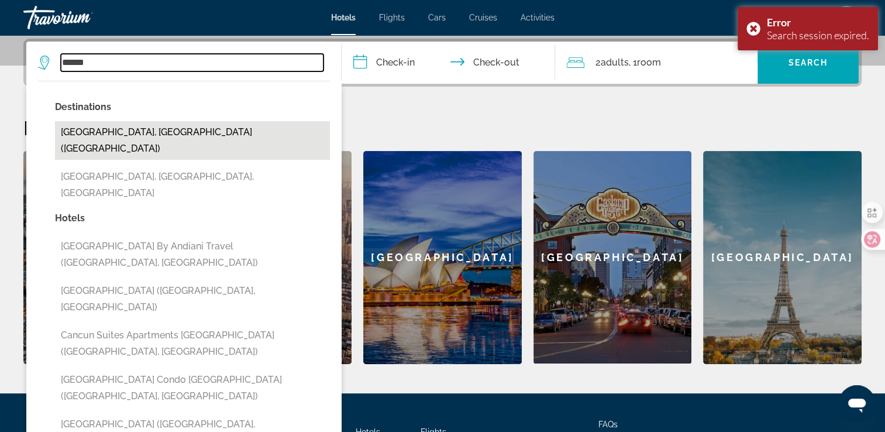
type input "**********"
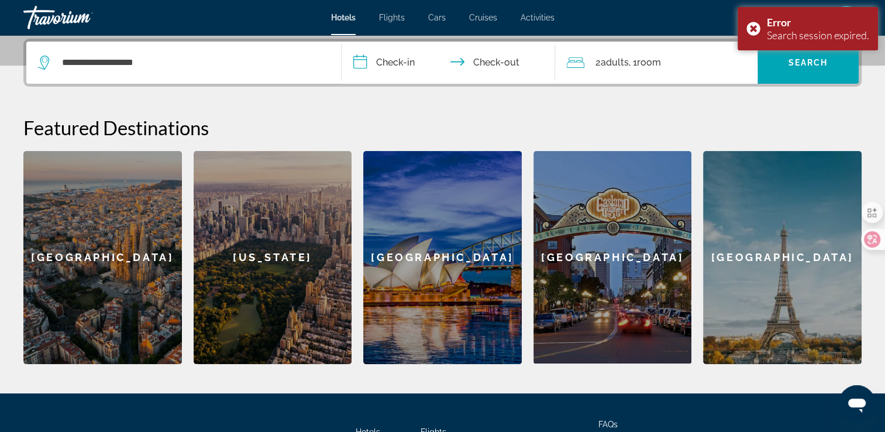
click at [394, 60] on input "**********" at bounding box center [451, 65] width 219 height 46
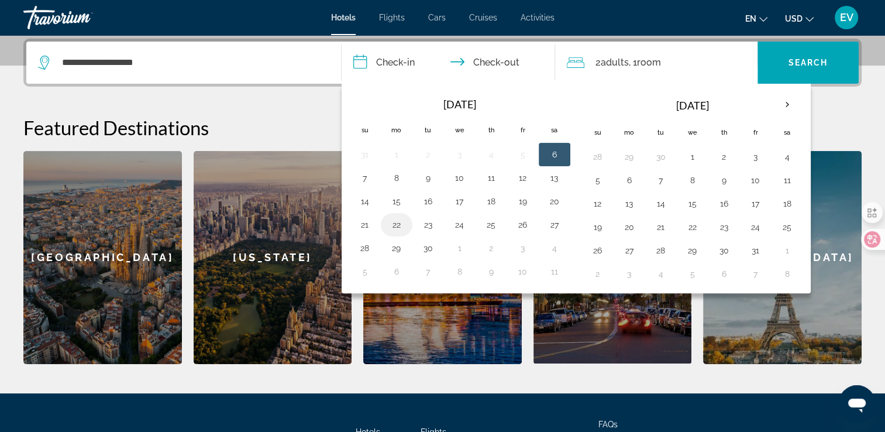
click at [399, 225] on button "22" at bounding box center [396, 224] width 19 height 16
click at [491, 222] on button "25" at bounding box center [491, 224] width 19 height 16
type input "**********"
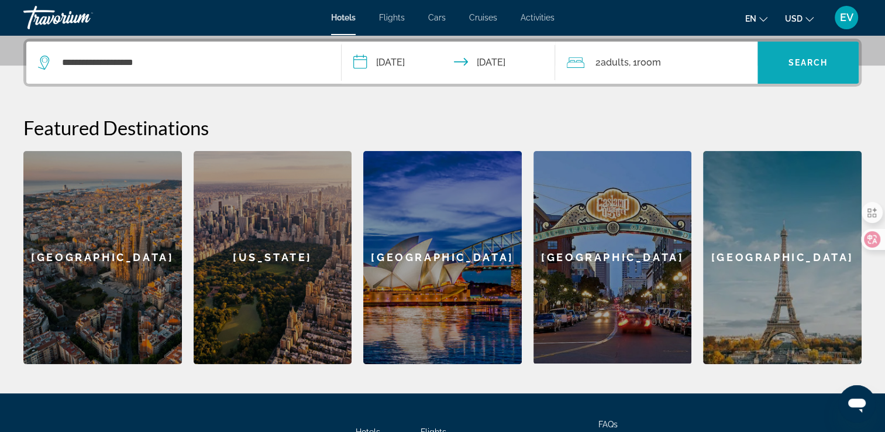
click at [788, 64] on span "Search" at bounding box center [808, 62] width 40 height 9
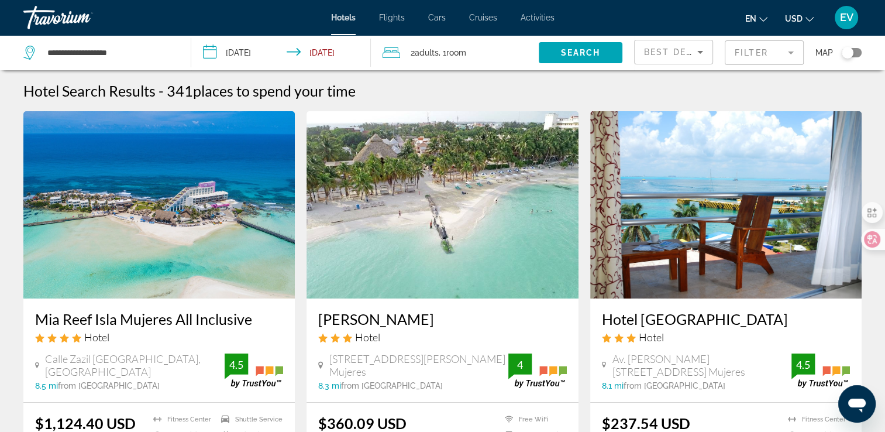
click at [744, 51] on mat-form-field "Filter" at bounding box center [764, 52] width 79 height 25
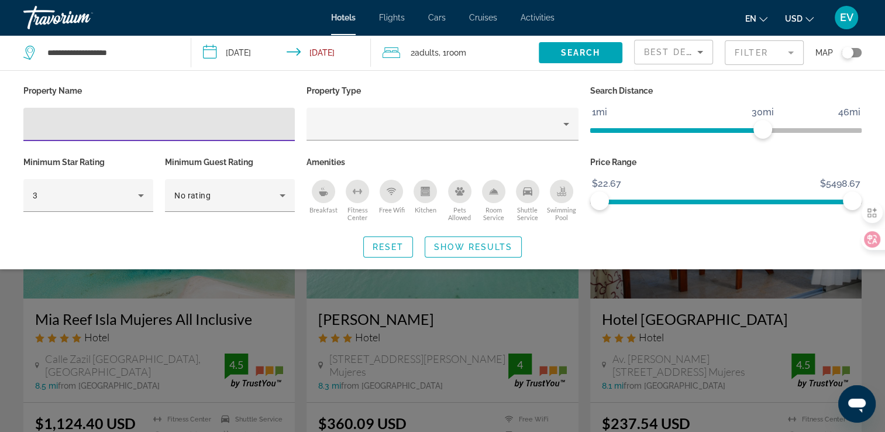
click at [215, 122] on input "Hotel Filters" at bounding box center [159, 125] width 253 height 14
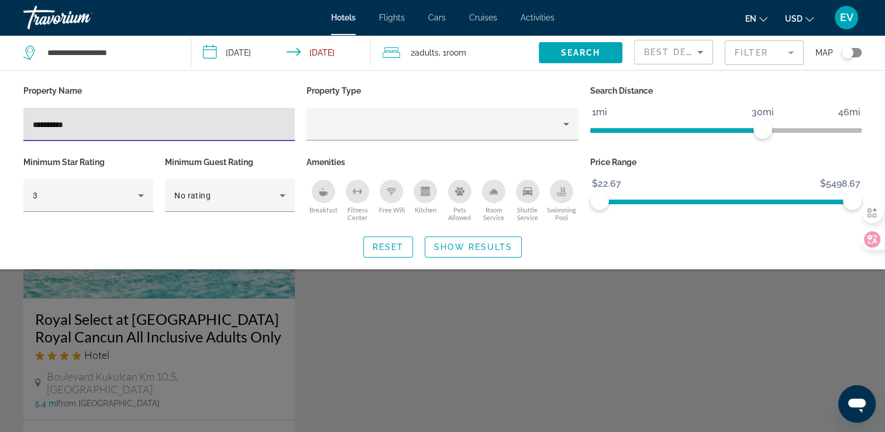
type input "**********"
click at [221, 346] on div "Search widget" at bounding box center [442, 303] width 885 height 256
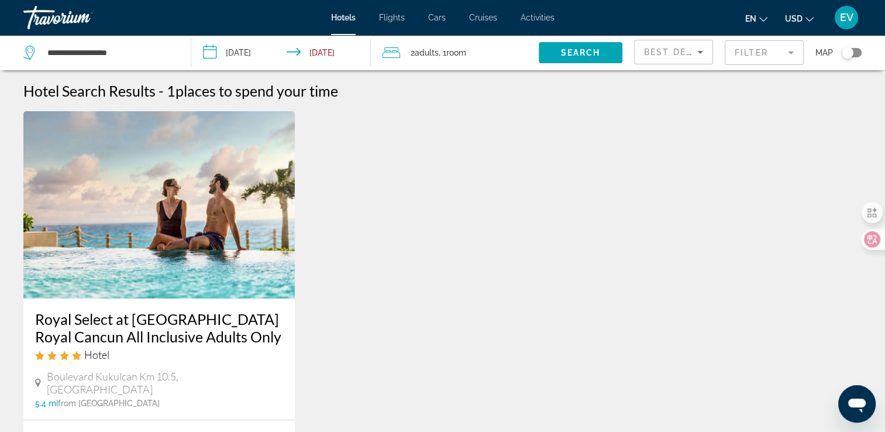
click at [679, 58] on div "Best Deals" at bounding box center [670, 52] width 53 height 14
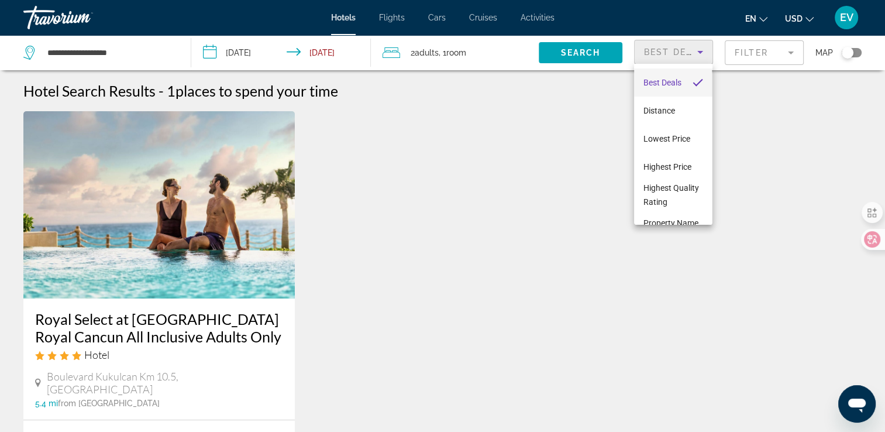
click at [747, 55] on div at bounding box center [442, 216] width 885 height 432
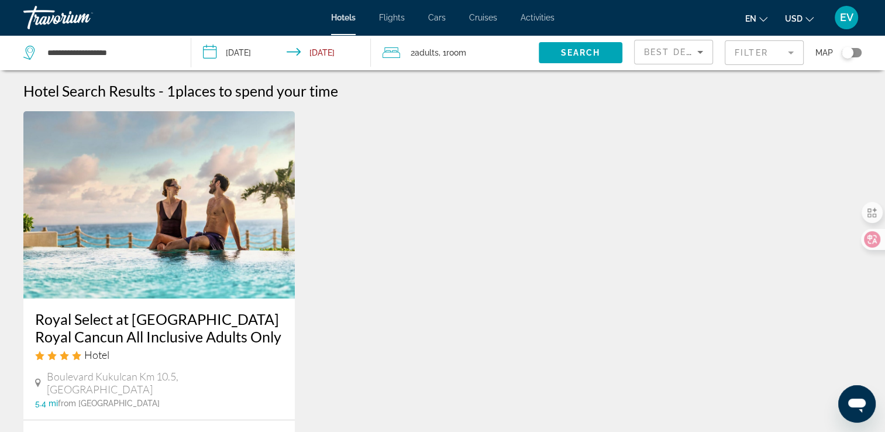
click at [752, 55] on mat-form-field "Filter" at bounding box center [764, 52] width 79 height 25
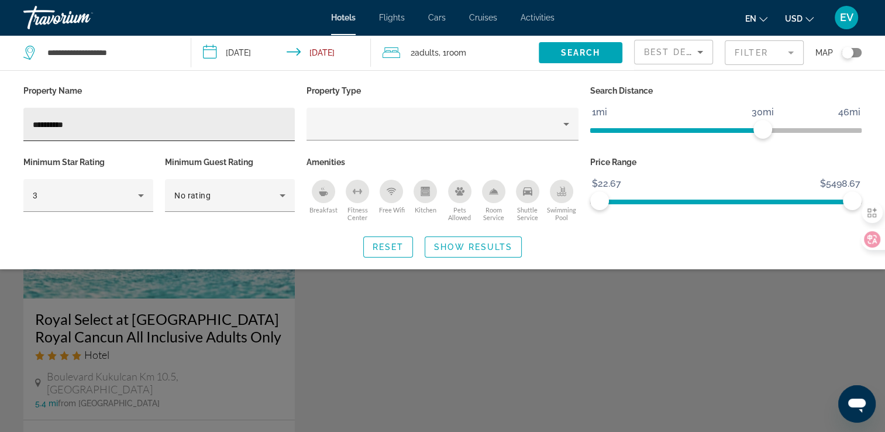
click at [181, 116] on div "**********" at bounding box center [159, 124] width 253 height 33
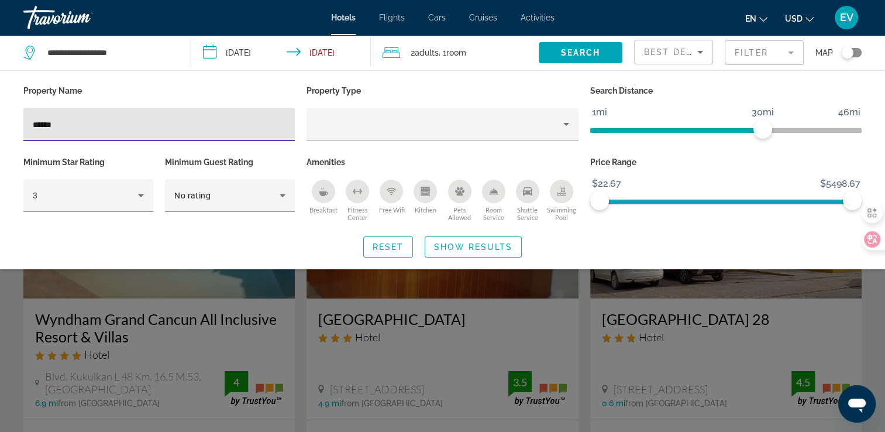
type input "*****"
click at [297, 347] on div "Search widget" at bounding box center [442, 303] width 885 height 256
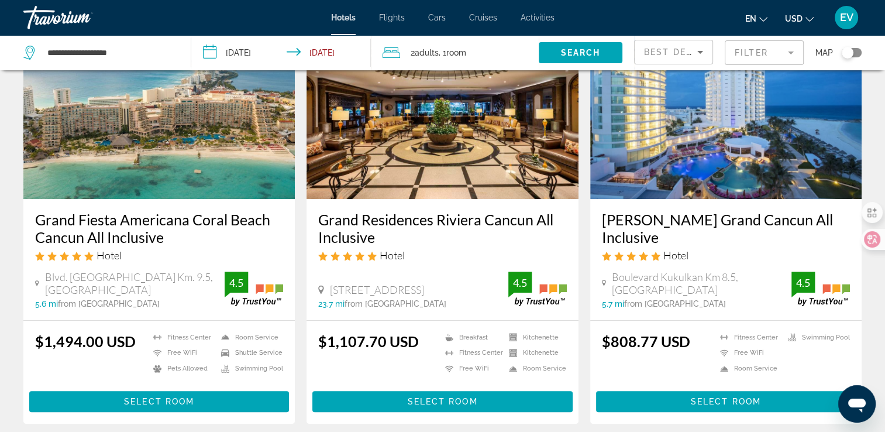
scroll to position [526, 0]
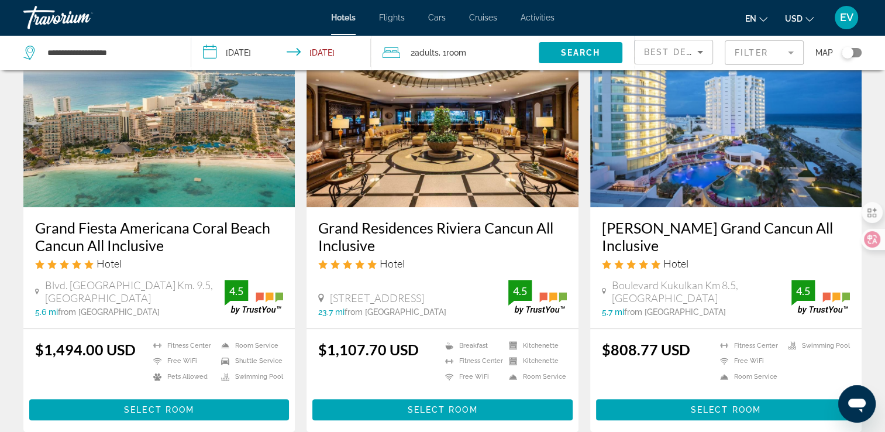
click at [761, 50] on mat-form-field "Filter" at bounding box center [764, 52] width 79 height 25
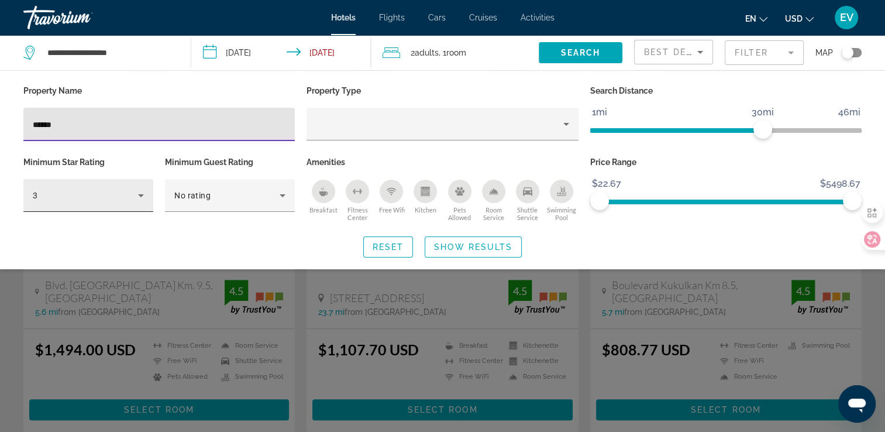
click at [142, 191] on icon "Hotel Filters" at bounding box center [141, 195] width 14 height 14
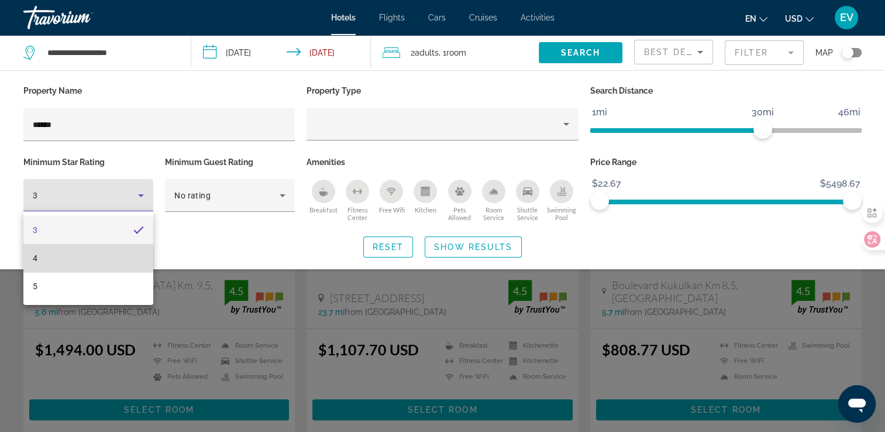
click at [54, 262] on mat-option "4" at bounding box center [88, 258] width 130 height 28
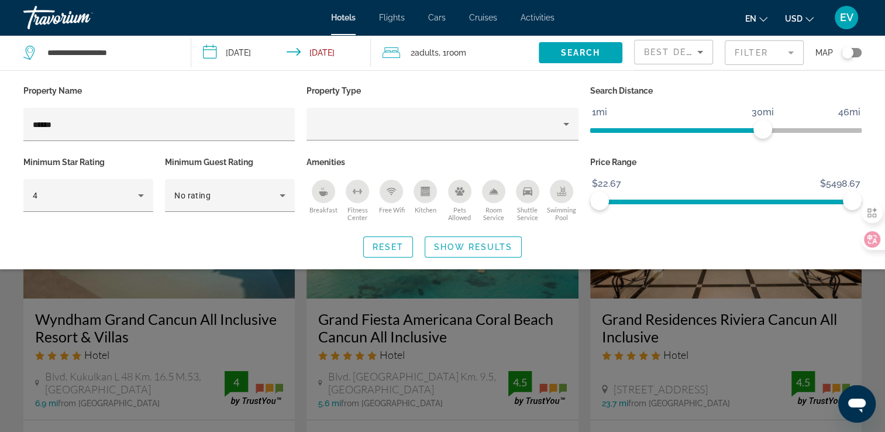
click at [299, 317] on div "Search widget" at bounding box center [442, 303] width 885 height 256
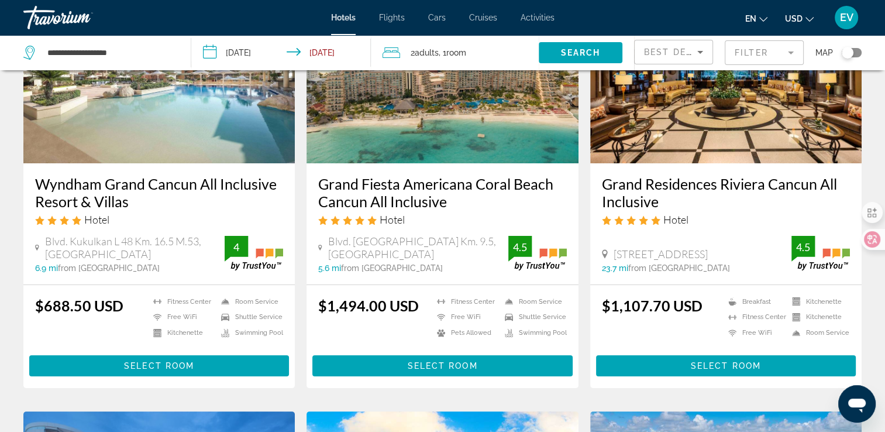
scroll to position [101, 0]
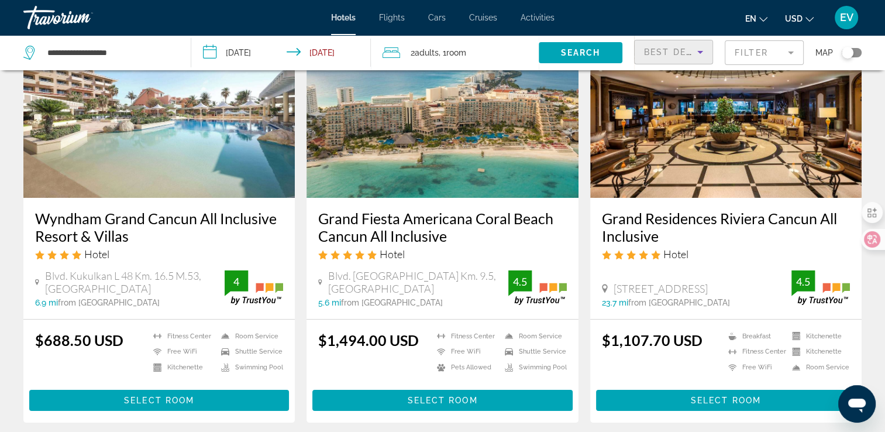
click at [694, 48] on icon "Sort by" at bounding box center [700, 52] width 14 height 14
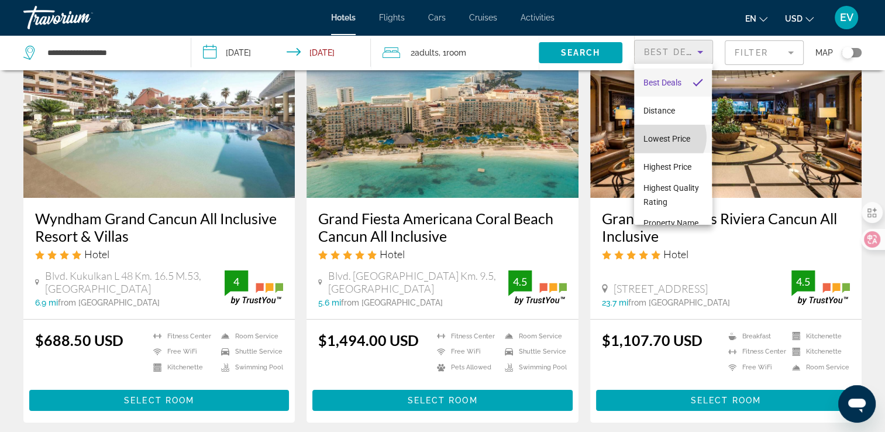
click at [665, 137] on span "Lowest Price" at bounding box center [666, 138] width 47 height 9
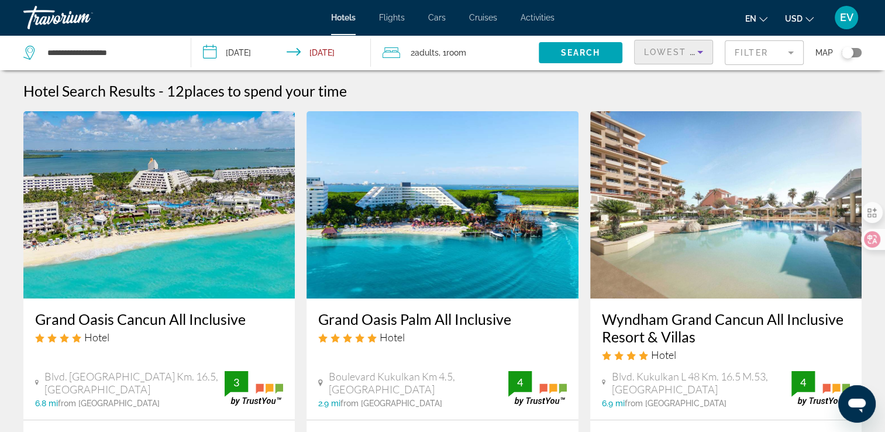
click at [760, 48] on mat-form-field "Filter" at bounding box center [764, 52] width 79 height 25
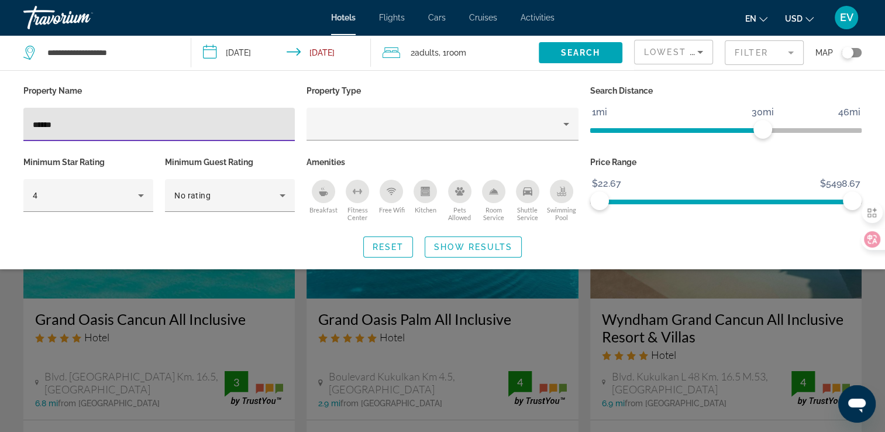
click at [125, 123] on input "*****" at bounding box center [159, 125] width 253 height 14
type input "*"
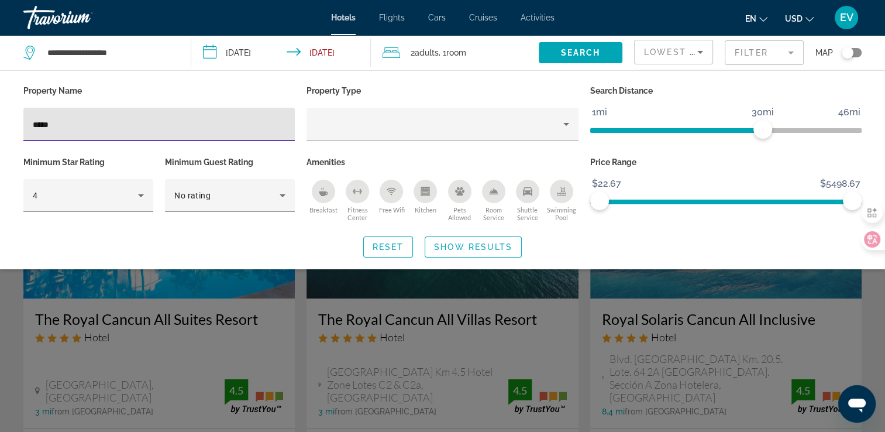
type input "*****"
click at [152, 350] on div "Search widget" at bounding box center [442, 303] width 885 height 256
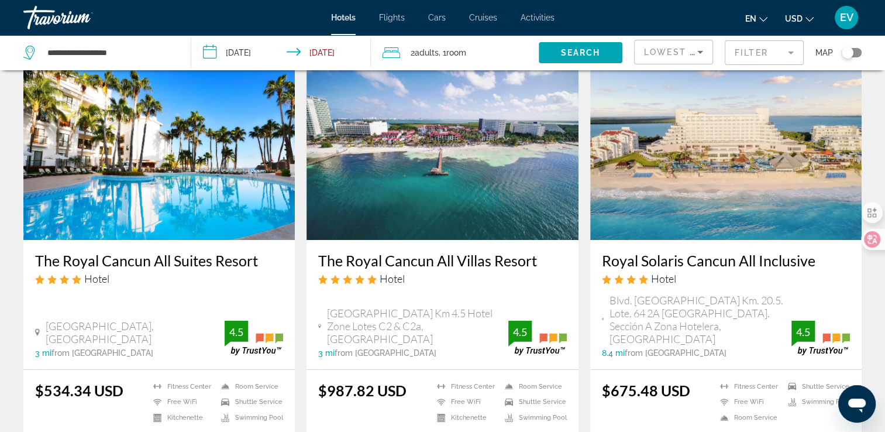
scroll to position [117, 0]
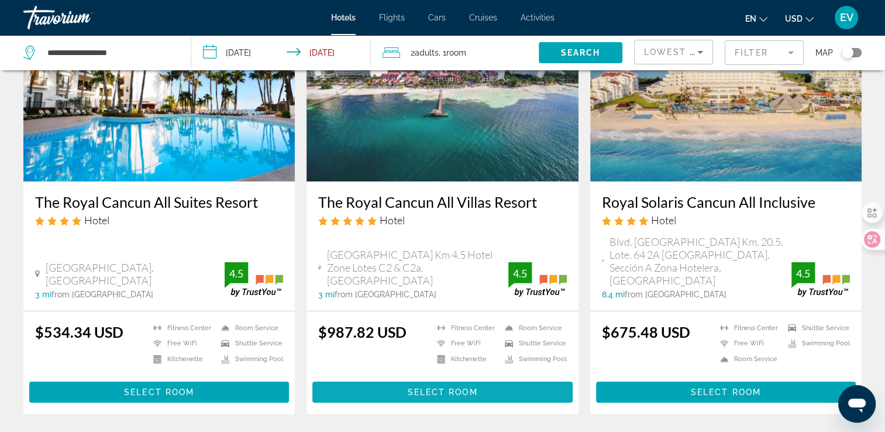
click at [405, 378] on span "Main content" at bounding box center [442, 392] width 260 height 28
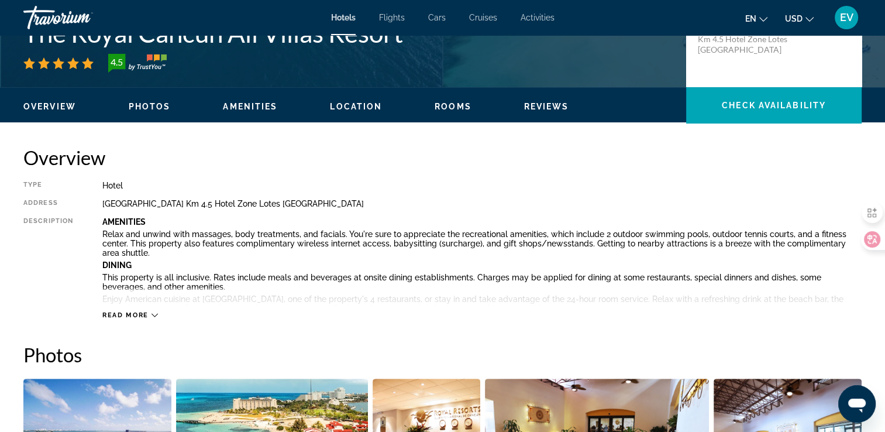
scroll to position [351, 0]
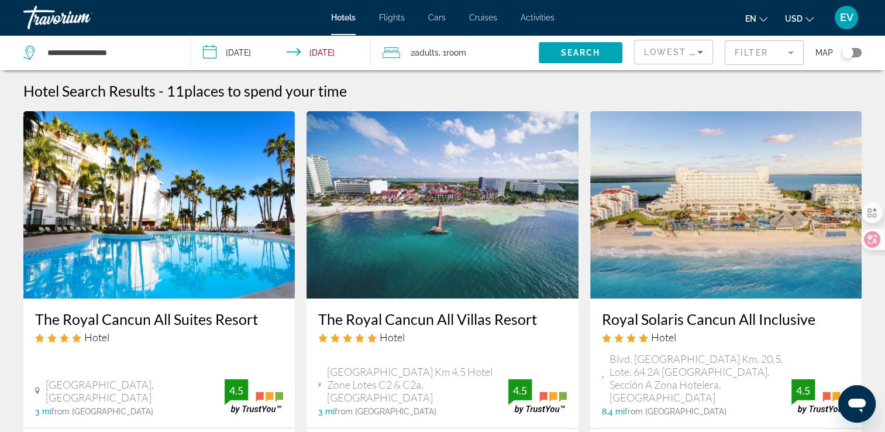
click at [754, 46] on mat-form-field "Filter" at bounding box center [764, 52] width 79 height 25
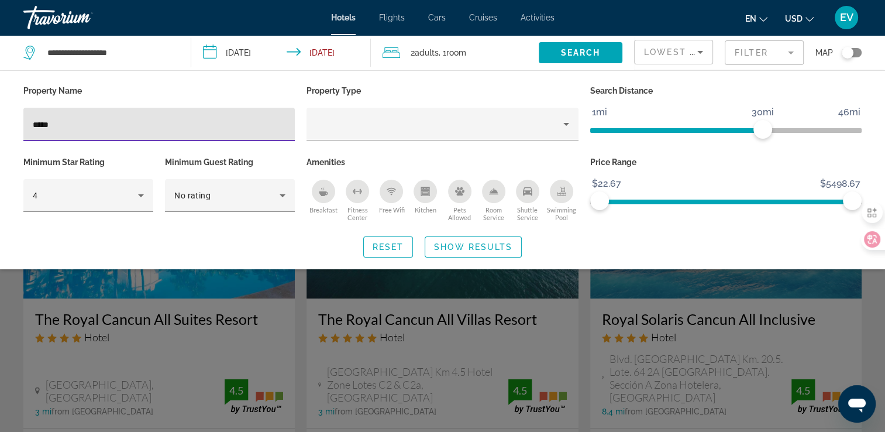
click at [171, 122] on input "*****" at bounding box center [159, 125] width 253 height 14
type input "*"
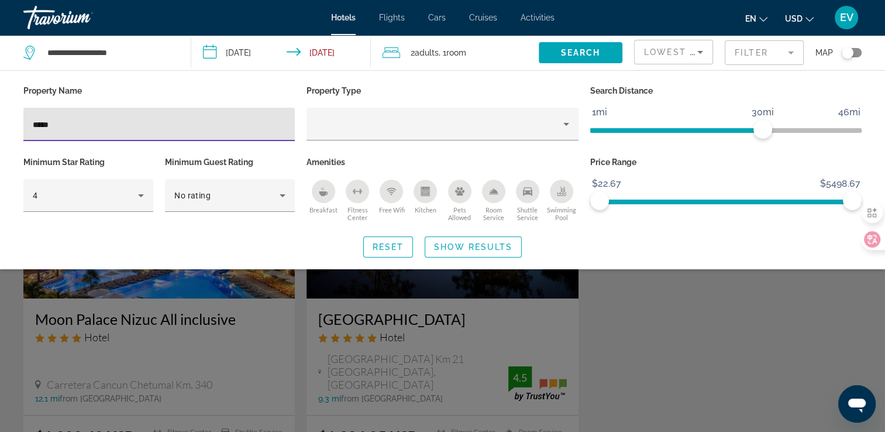
type input "*****"
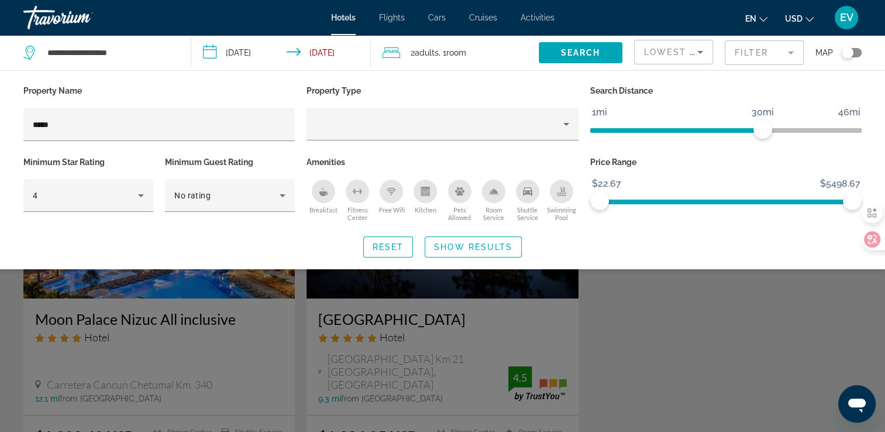
click at [299, 347] on div "Search widget" at bounding box center [442, 303] width 885 height 256
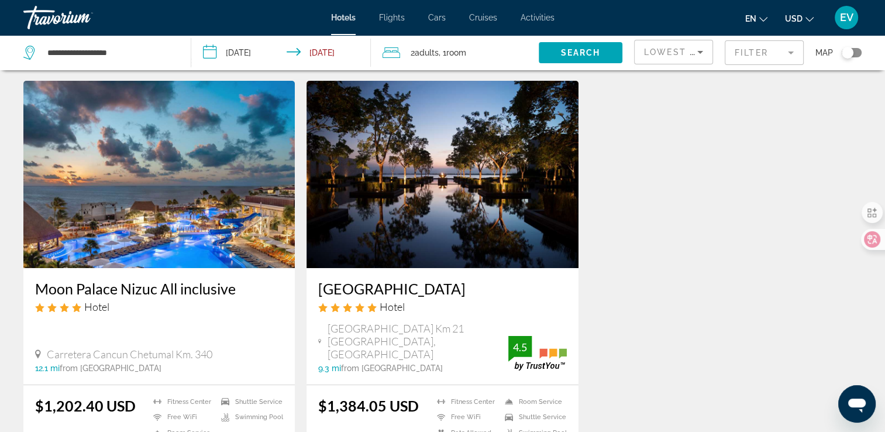
scroll to position [58, 0]
